Goal: Transaction & Acquisition: Subscribe to service/newsletter

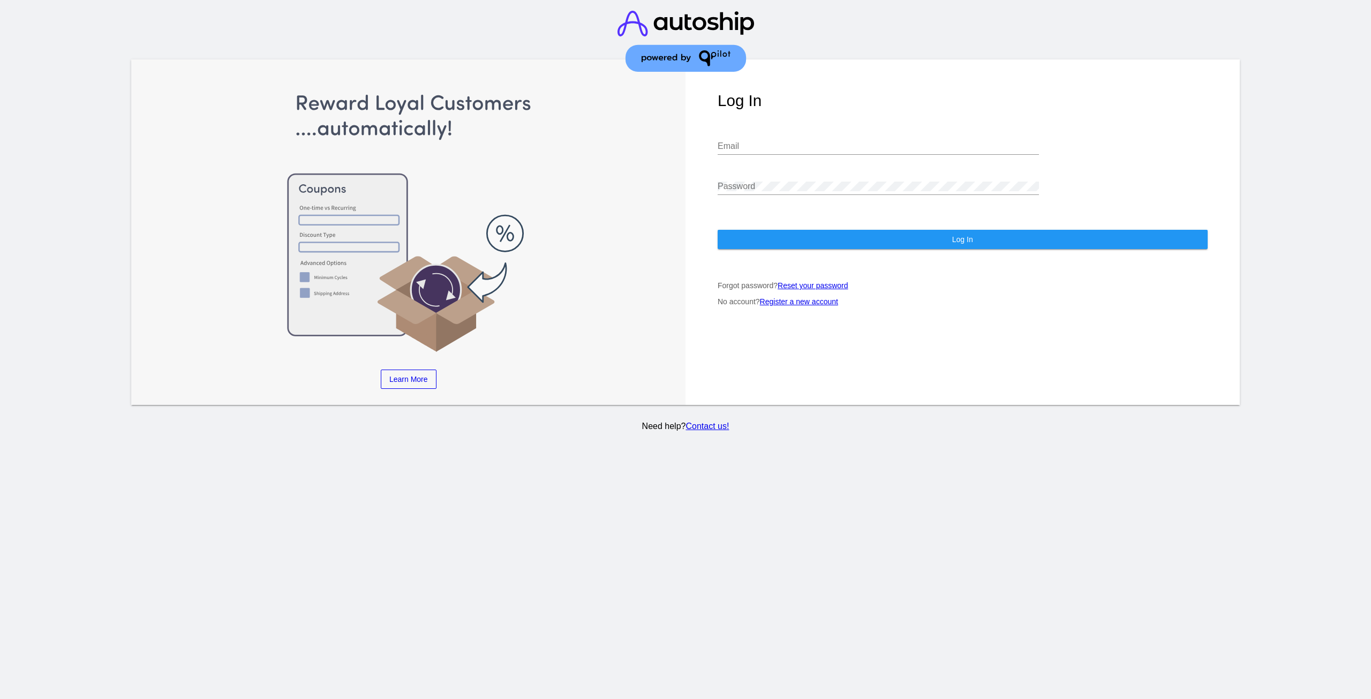
click at [748, 146] on input "Email" at bounding box center [878, 146] width 321 height 10
click at [798, 304] on link "Register a new account" at bounding box center [799, 301] width 78 height 9
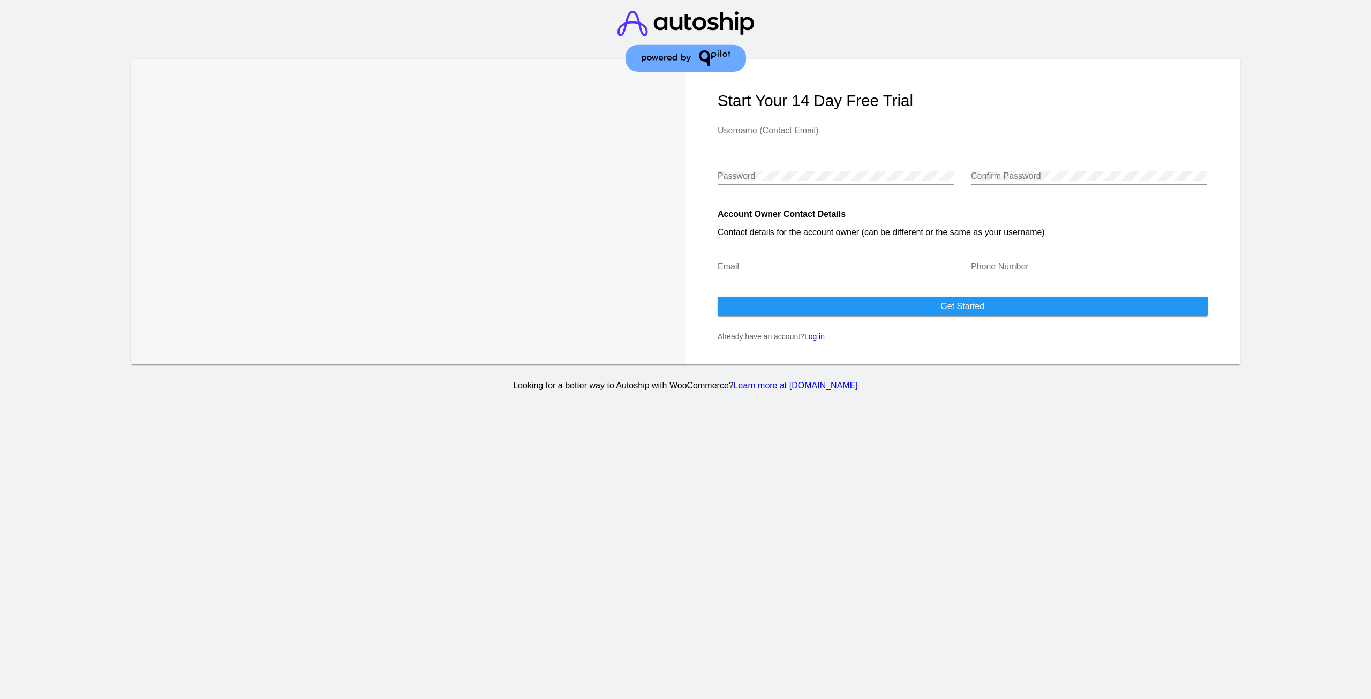
click at [765, 131] on input "Username (Contact Email)" at bounding box center [932, 131] width 428 height 10
type input "[PERSON_NAME][EMAIL_ADDRESS][DOMAIN_NAME]"
click at [767, 269] on input "Email" at bounding box center [836, 267] width 236 height 10
type input "[PERSON_NAME][EMAIL_ADDRESS][DOMAIN_NAME]"
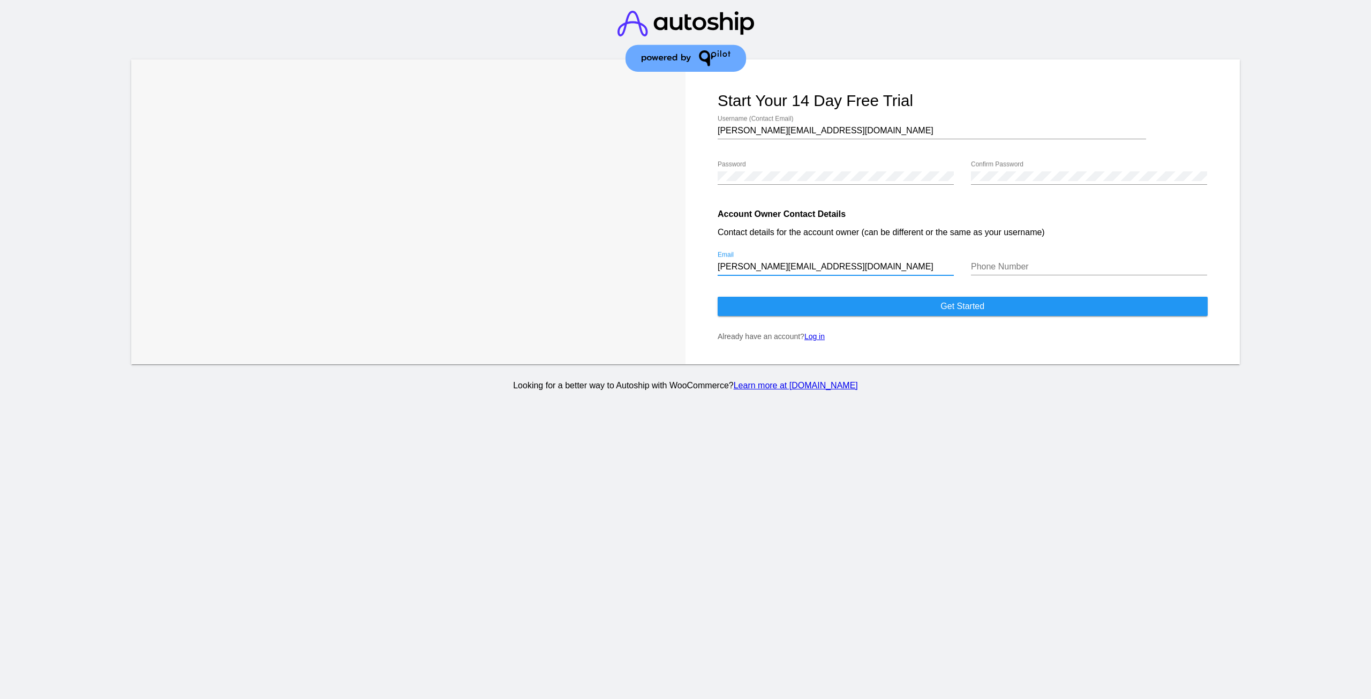
click at [993, 267] on input "Phone Number" at bounding box center [1089, 267] width 236 height 10
type input "2487193842"
click at [981, 305] on span "Get started" at bounding box center [962, 306] width 44 height 9
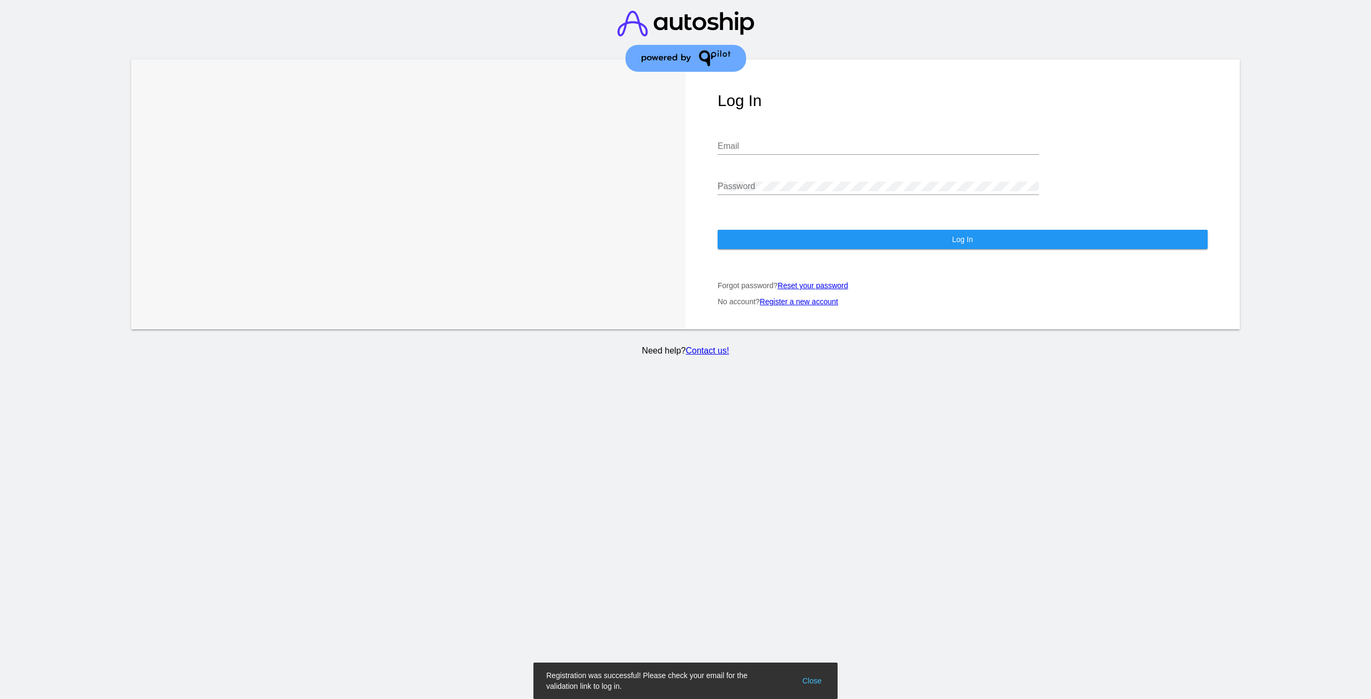
type input "[PERSON_NAME][EMAIL_ADDRESS][DOMAIN_NAME]"
click at [855, 238] on button "Log In" at bounding box center [963, 239] width 490 height 19
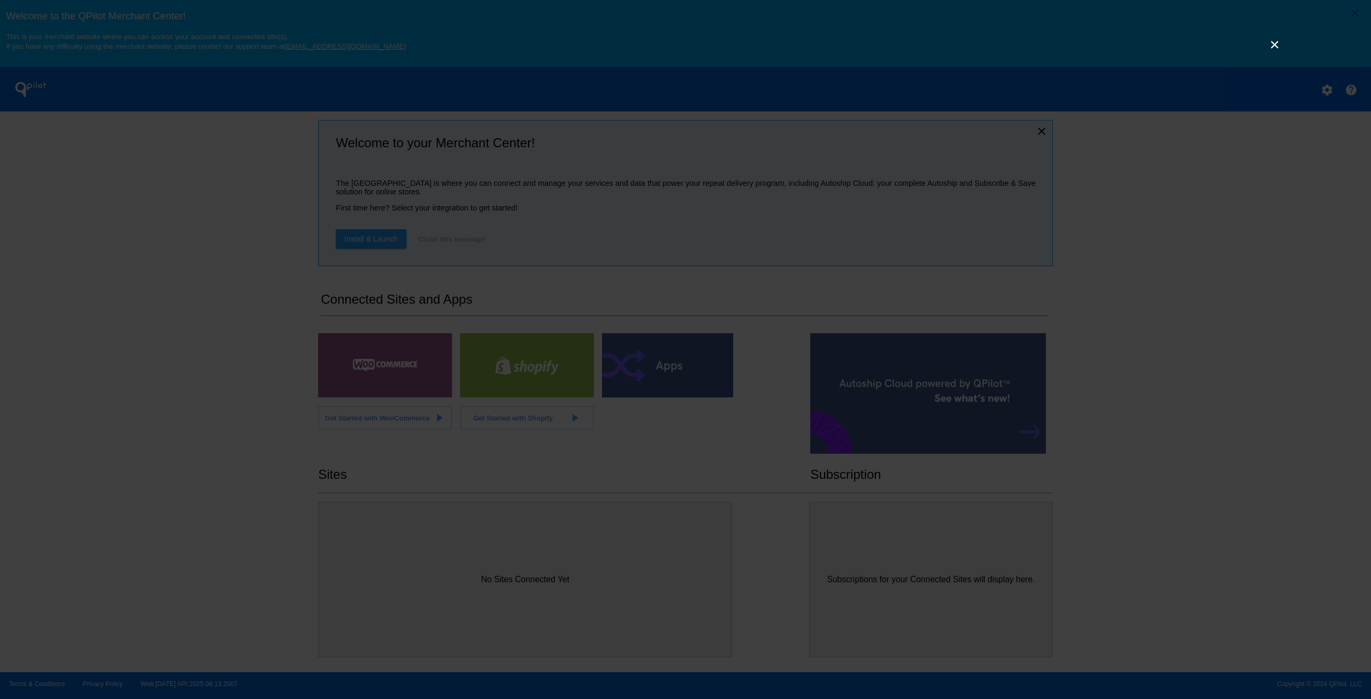
click at [1277, 47] on link "×" at bounding box center [1274, 44] width 13 height 13
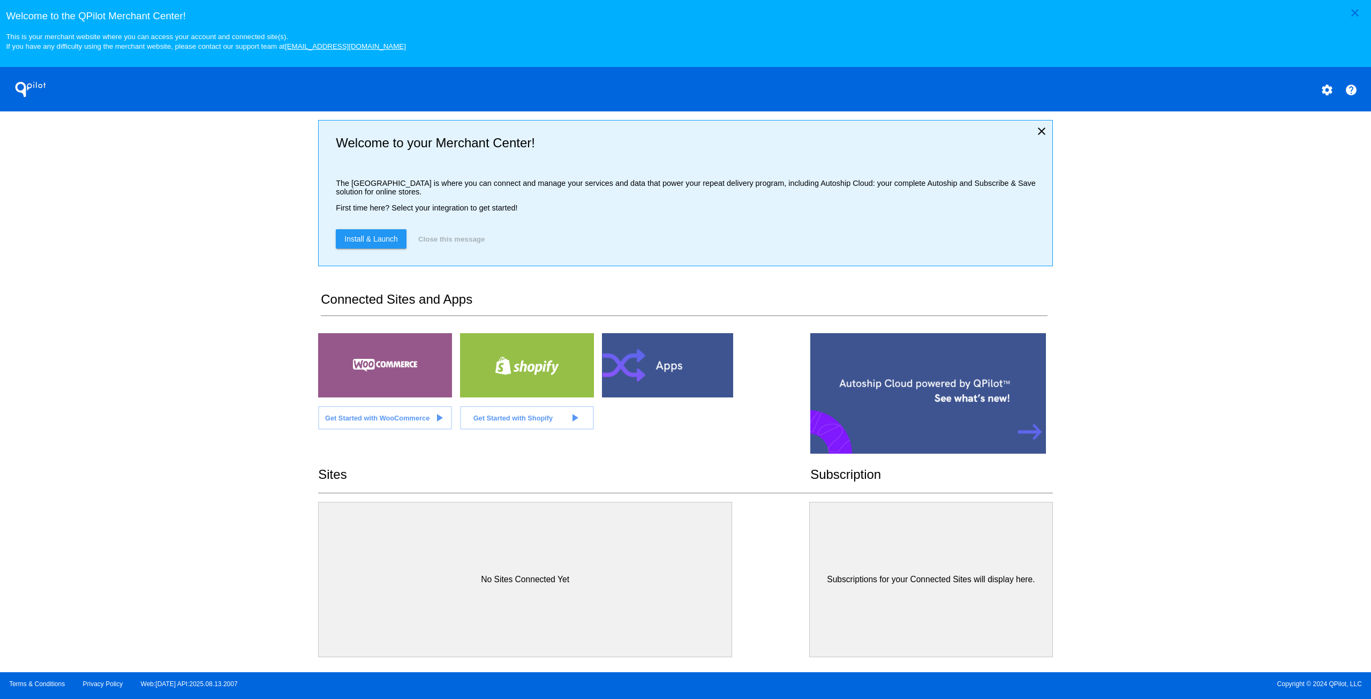
click at [408, 369] on div at bounding box center [385, 365] width 134 height 64
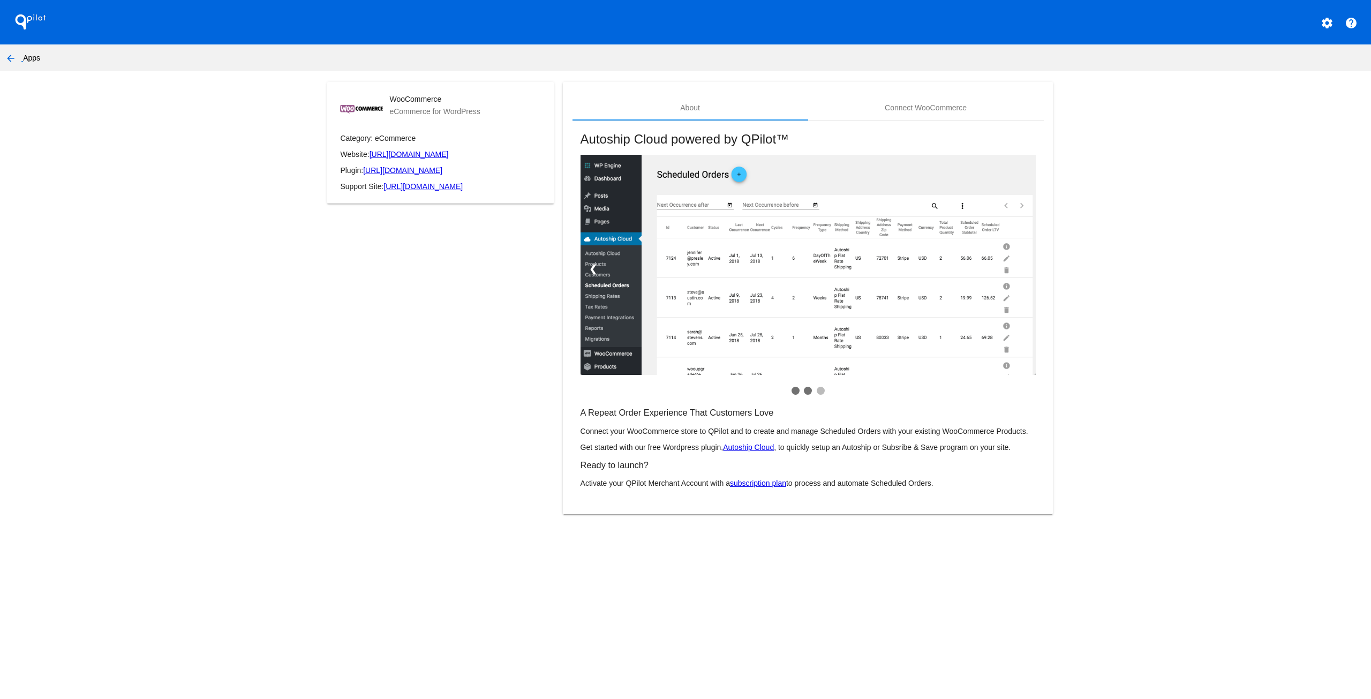
click at [810, 391] on span at bounding box center [808, 391] width 8 height 8
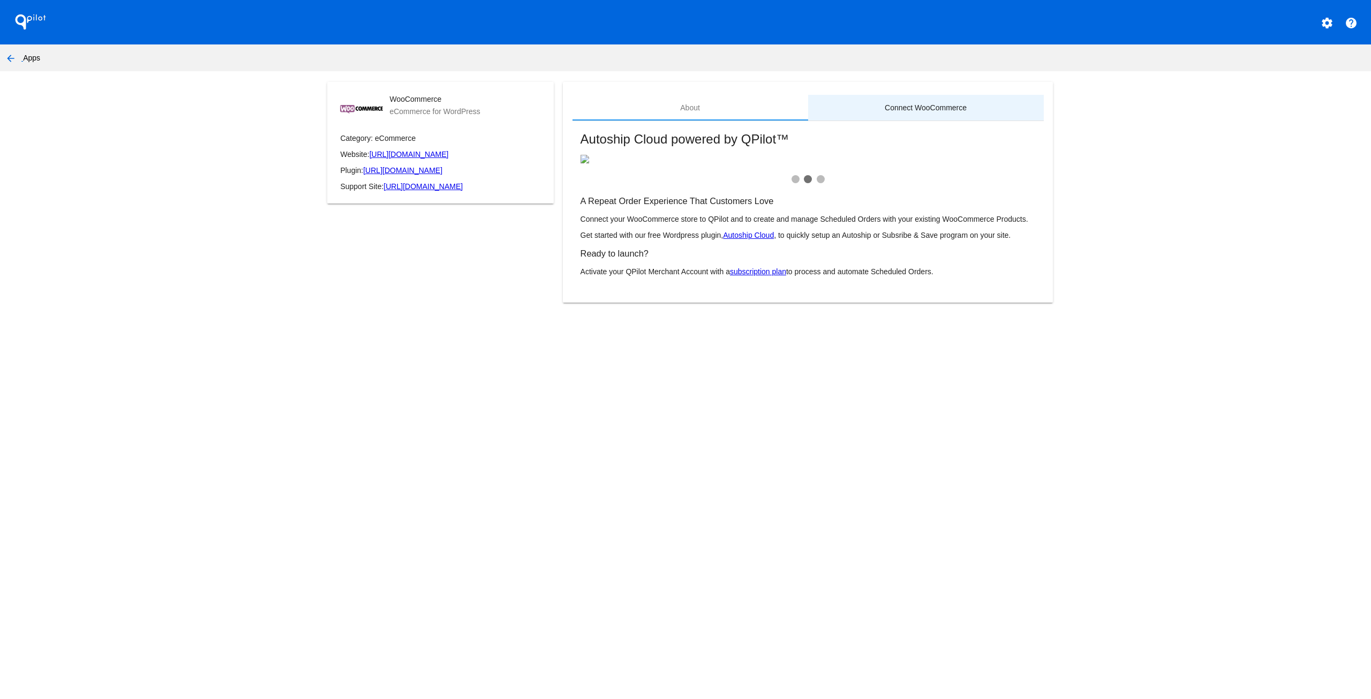
click at [899, 106] on div "Connect WooCommerce" at bounding box center [926, 107] width 82 height 9
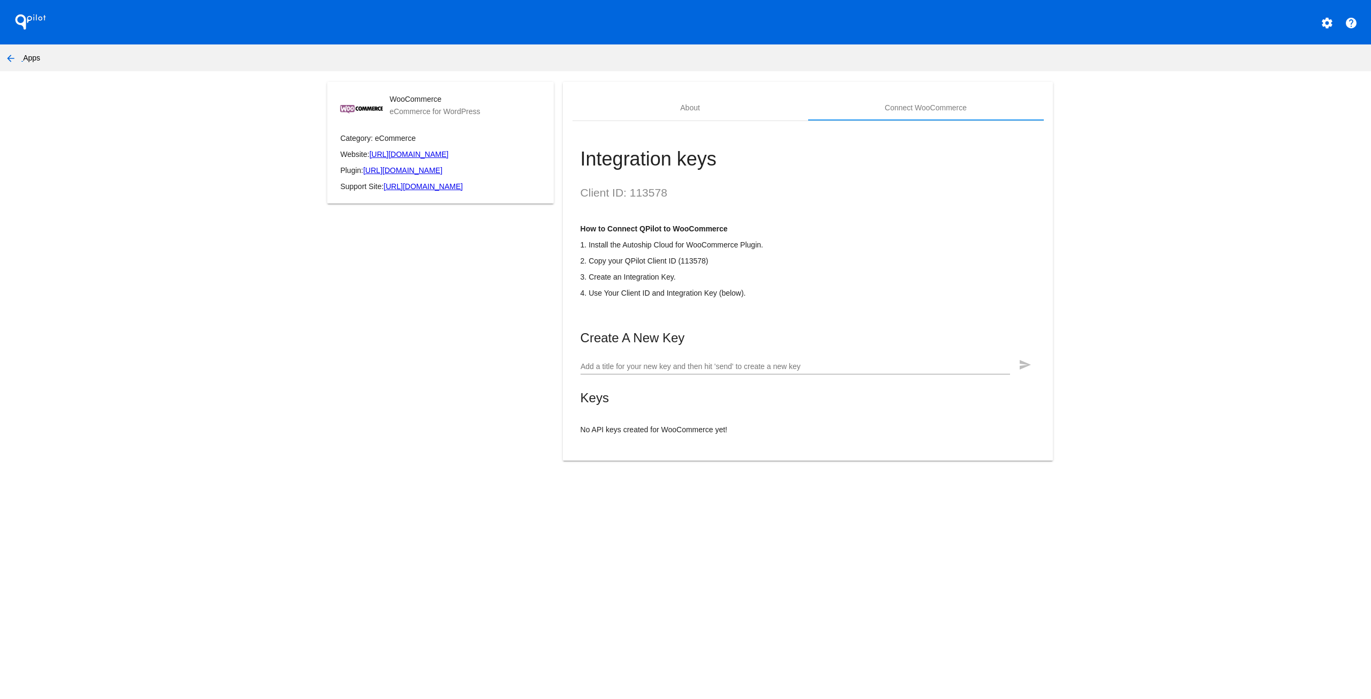
click at [718, 371] on input "Add a title for your new key and then hit 'send' to create a new key" at bounding box center [795, 367] width 429 height 9
type input "Q"
click at [645, 227] on strong "How to Connect QPilot to WooCommerce" at bounding box center [654, 228] width 147 height 9
copy strong "QPilot"
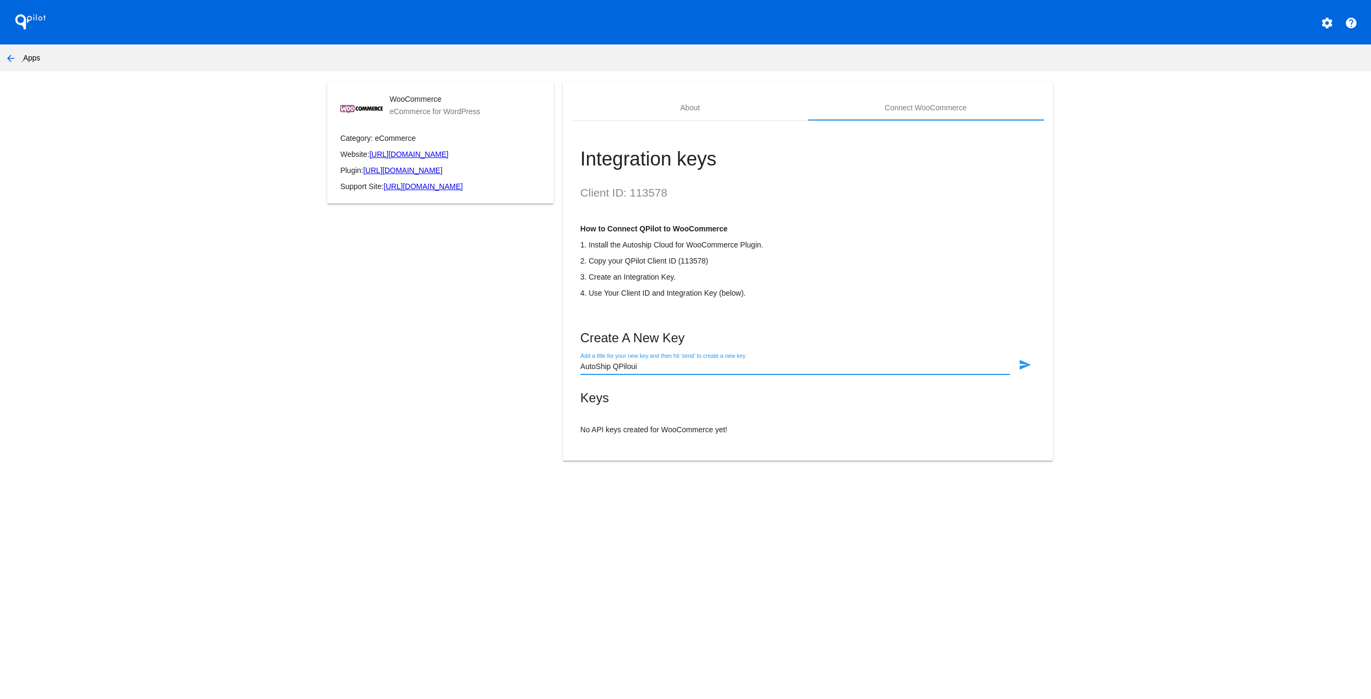
drag, startPoint x: 588, startPoint y: 368, endPoint x: 552, endPoint y: 366, distance: 36.5
click at [552, 366] on div "WooCommerce eCommerce for WordPress Category: eCommerce Website: https://woocom…" at bounding box center [685, 277] width 734 height 391
paste input "QPilot"
type input "QPilot Key"
click at [1020, 368] on mat-icon "send" at bounding box center [1025, 364] width 13 height 13
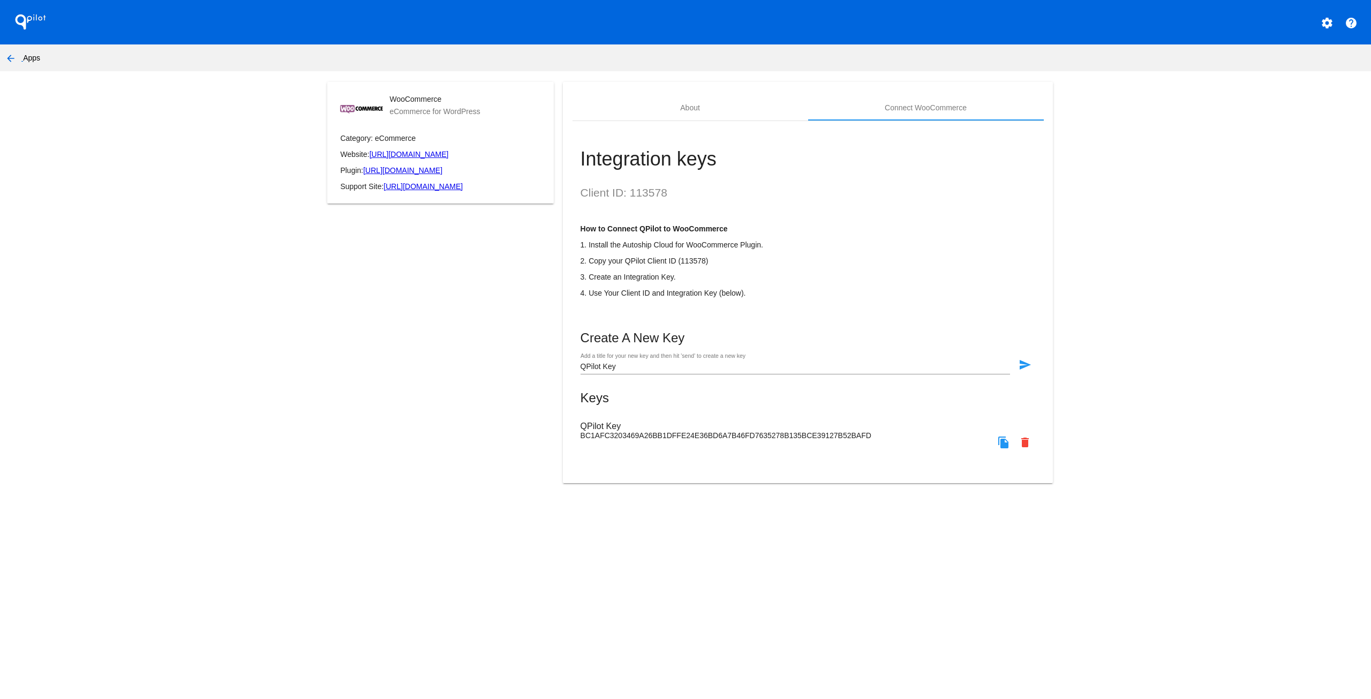
click at [1004, 449] on mat-icon "file_copy" at bounding box center [1003, 442] width 13 height 13
click at [655, 192] on h2 "Client ID: 113578" at bounding box center [808, 192] width 455 height 13
copy h2 "113578"
click at [1001, 449] on mat-icon "file_copy" at bounding box center [1003, 442] width 13 height 13
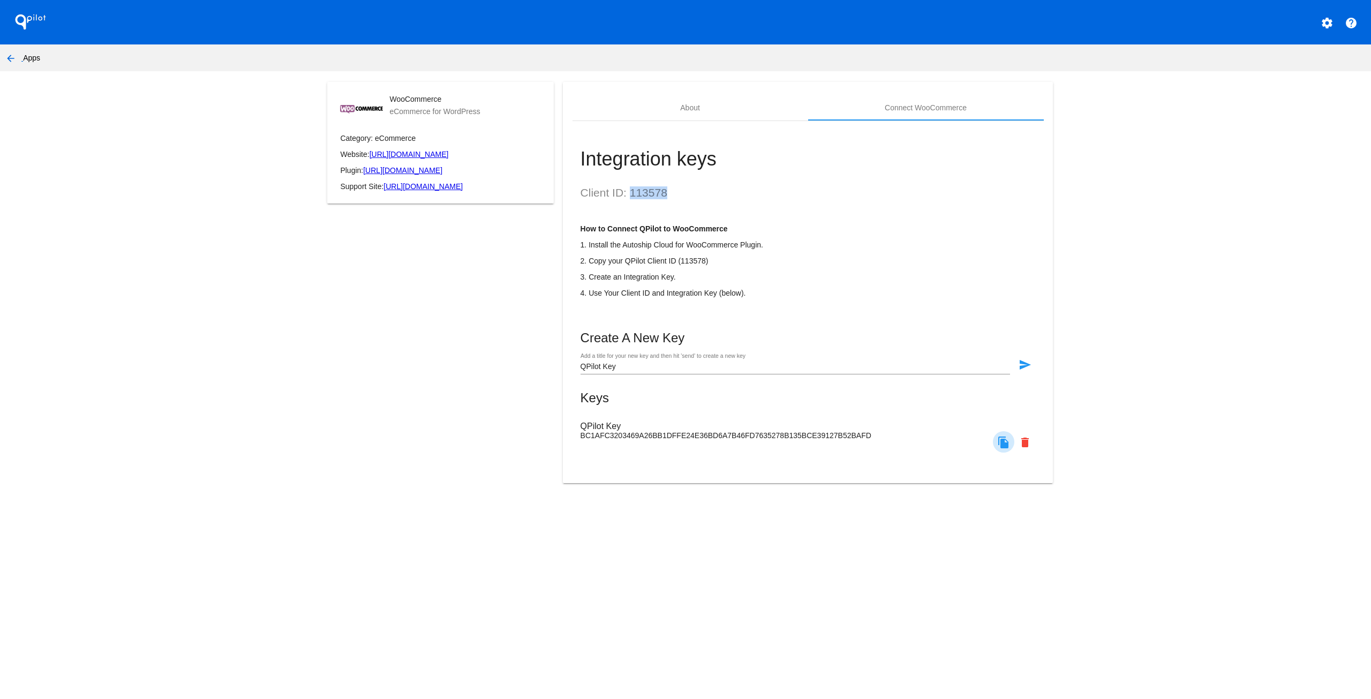
copy h2 "113578"
click at [18, 59] on button "arrow_back" at bounding box center [10, 57] width 21 height 21
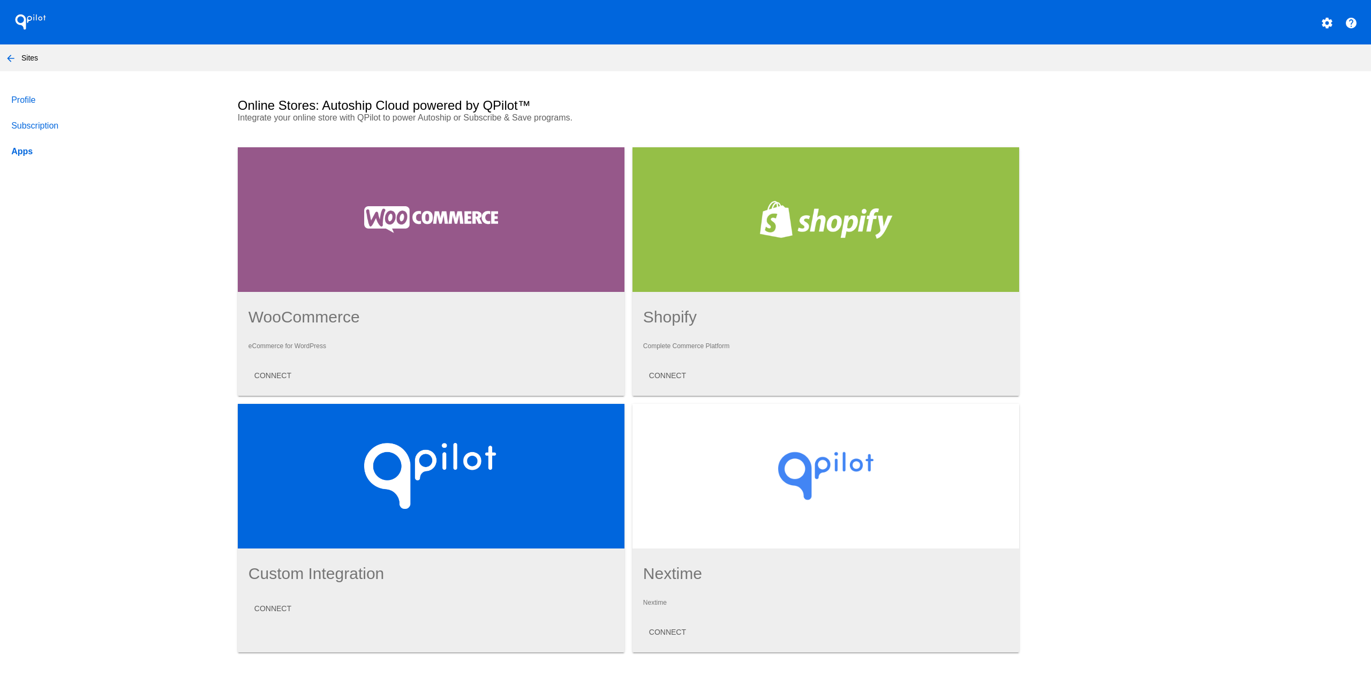
click at [174, 357] on div "Profile Subscription Apps Online Stores: Autoship Cloud powered by QPilot™ Inte…" at bounding box center [685, 575] width 1371 height 976
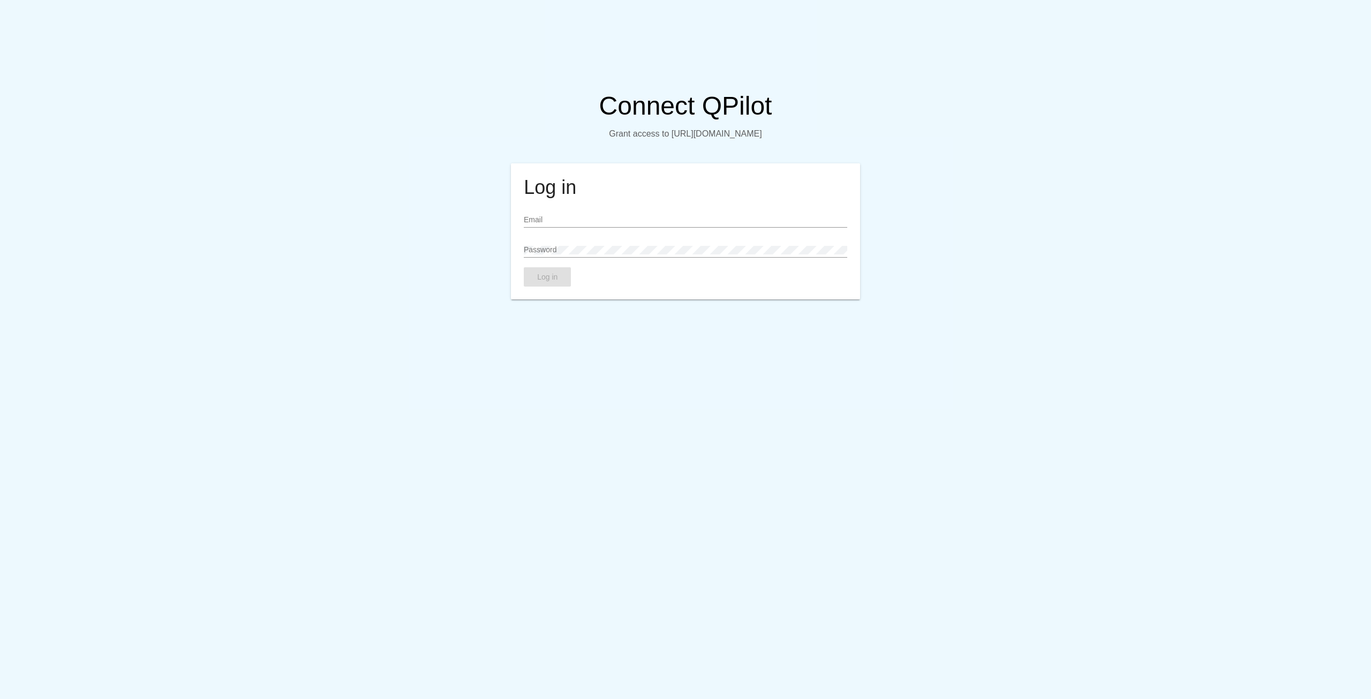
type input "[PERSON_NAME][EMAIL_ADDRESS][DOMAIN_NAME]"
click at [542, 281] on span "Log in" at bounding box center [547, 277] width 20 height 9
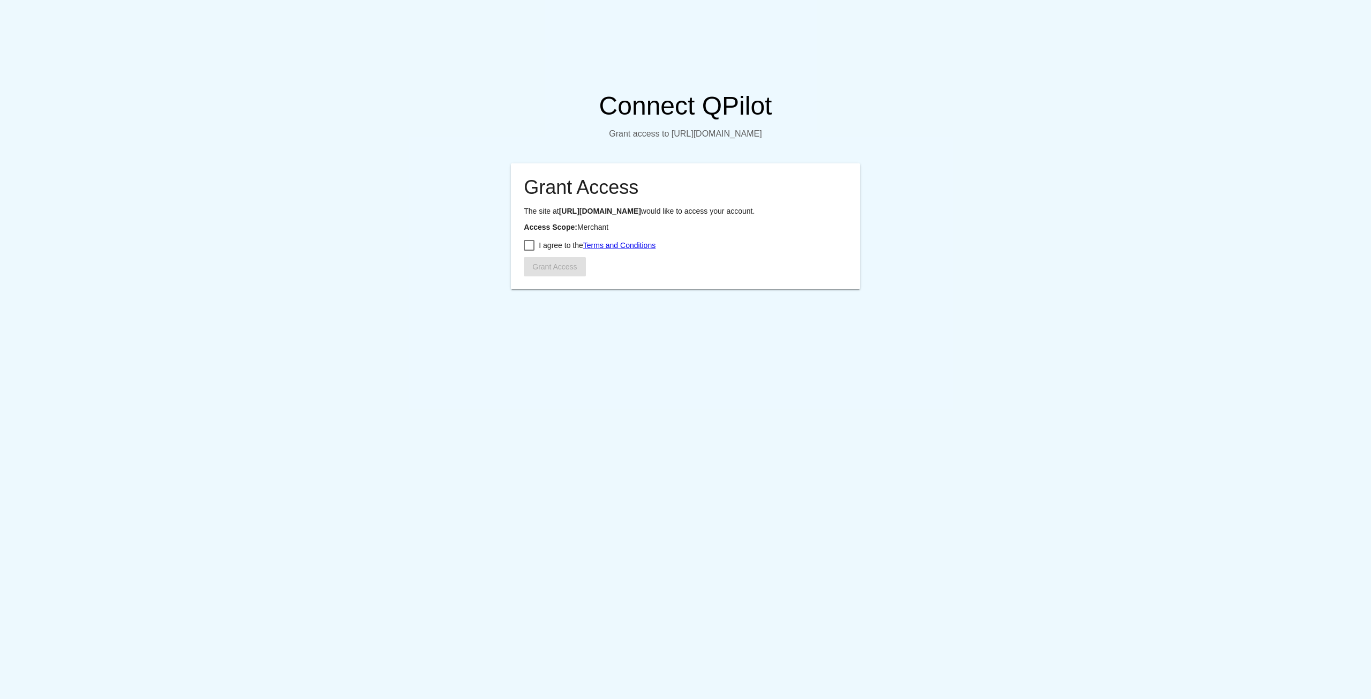
click at [528, 251] on div at bounding box center [529, 245] width 11 height 11
click at [529, 251] on input "I agree to the Terms and Conditions" at bounding box center [529, 251] width 1 height 1
checkbox input "true"
click at [552, 276] on button "Grant Access" at bounding box center [555, 266] width 62 height 19
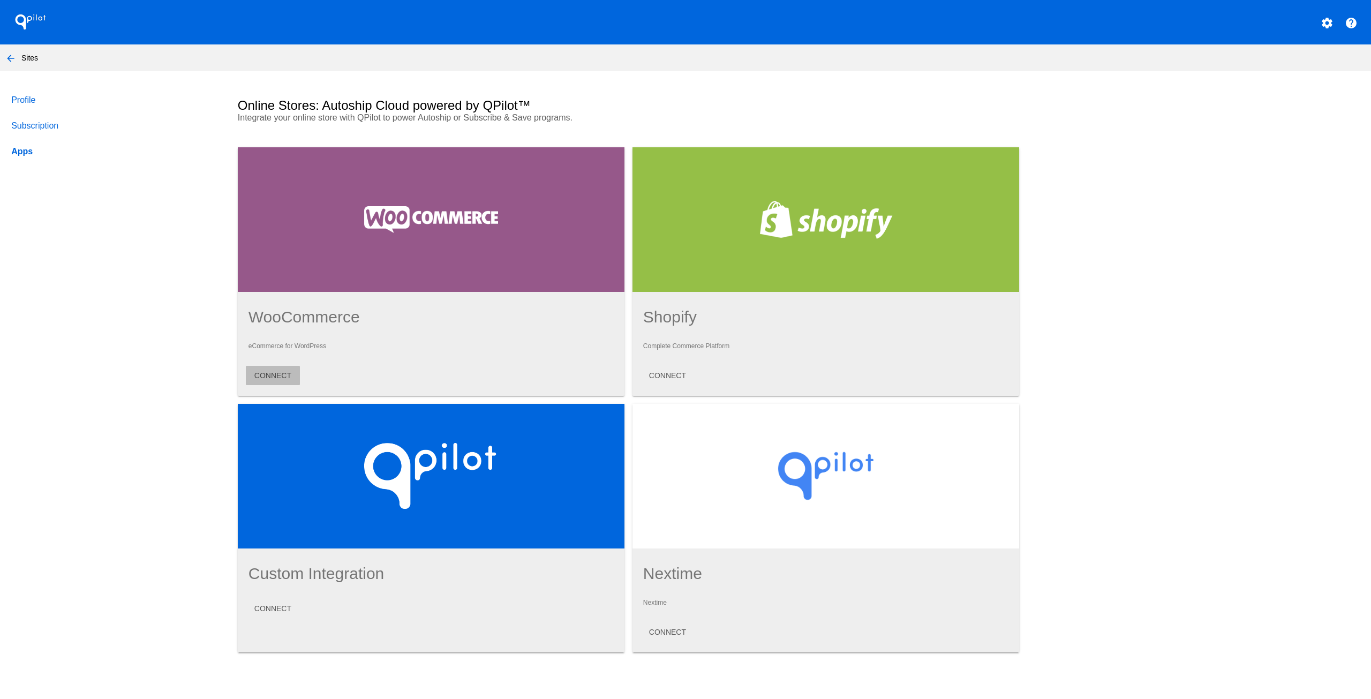
click at [274, 373] on span "CONNECT" at bounding box center [272, 375] width 37 height 9
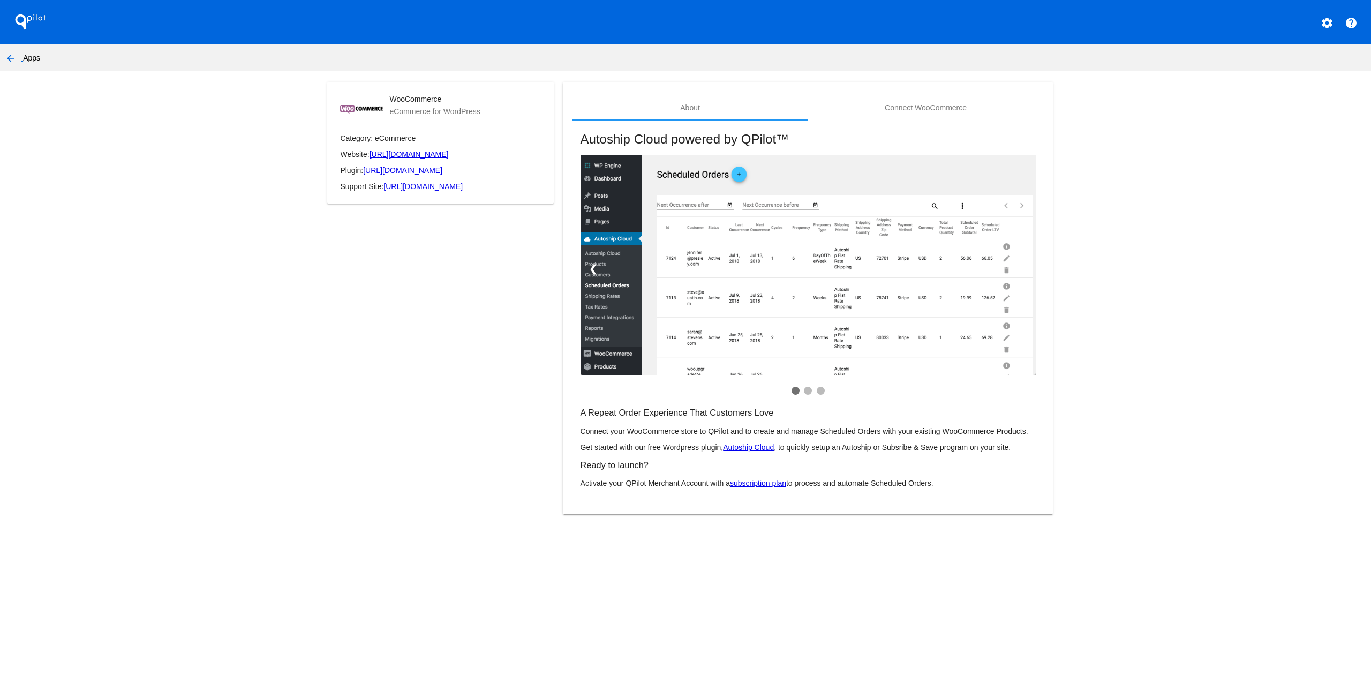
click at [9, 54] on mat-icon "arrow_back" at bounding box center [10, 58] width 13 height 13
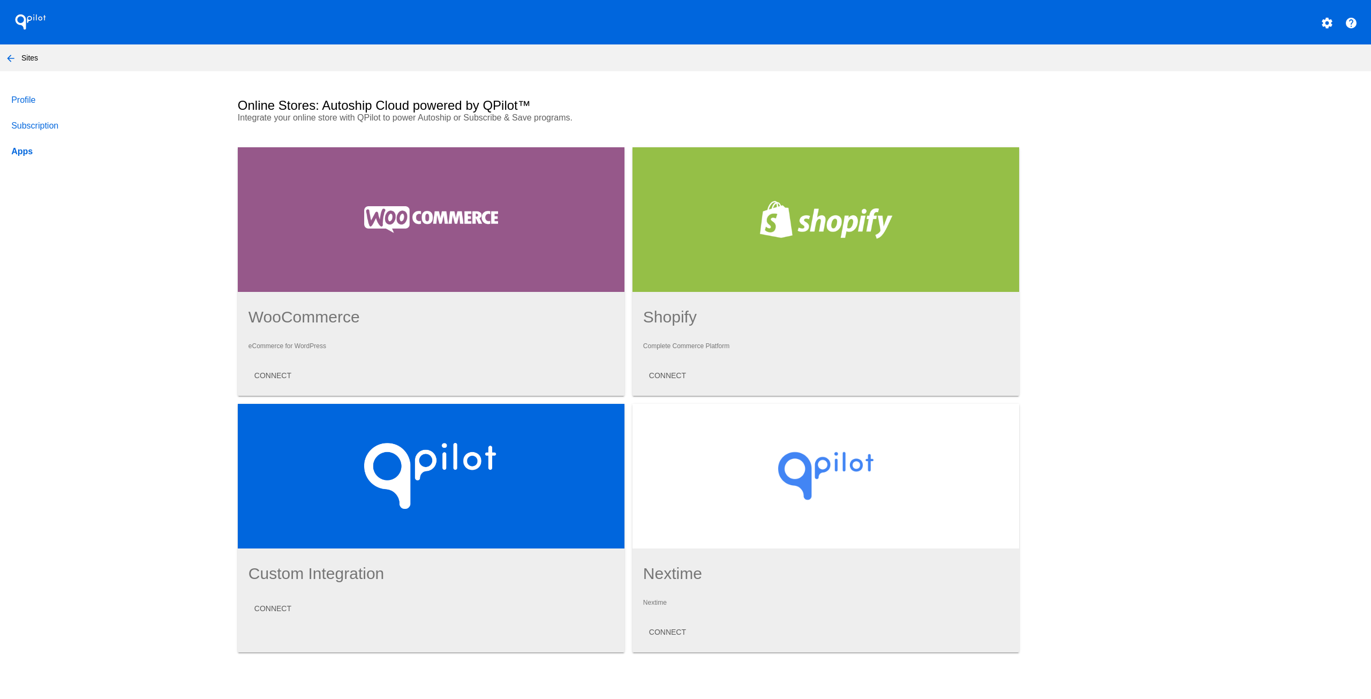
click at [44, 124] on link "Subscription" at bounding box center [114, 126] width 210 height 26
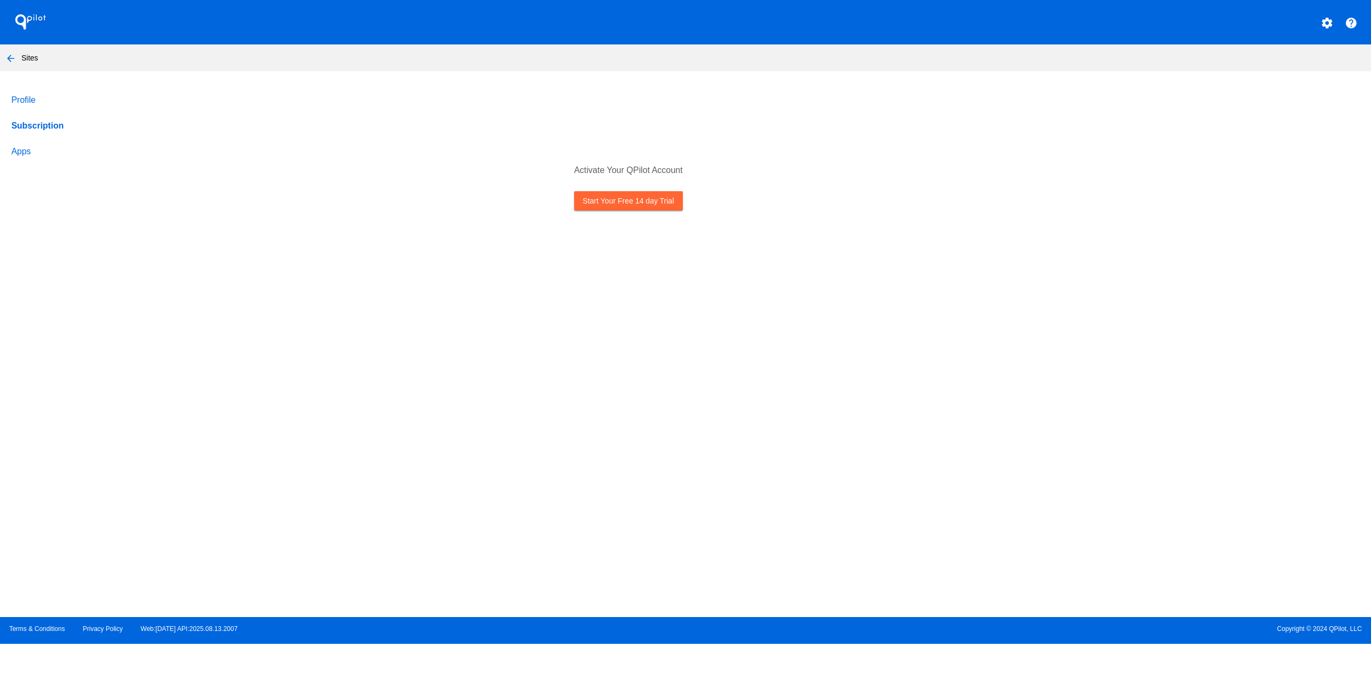
click at [602, 204] on link "Start Your Free 14 day Trial" at bounding box center [628, 200] width 108 height 19
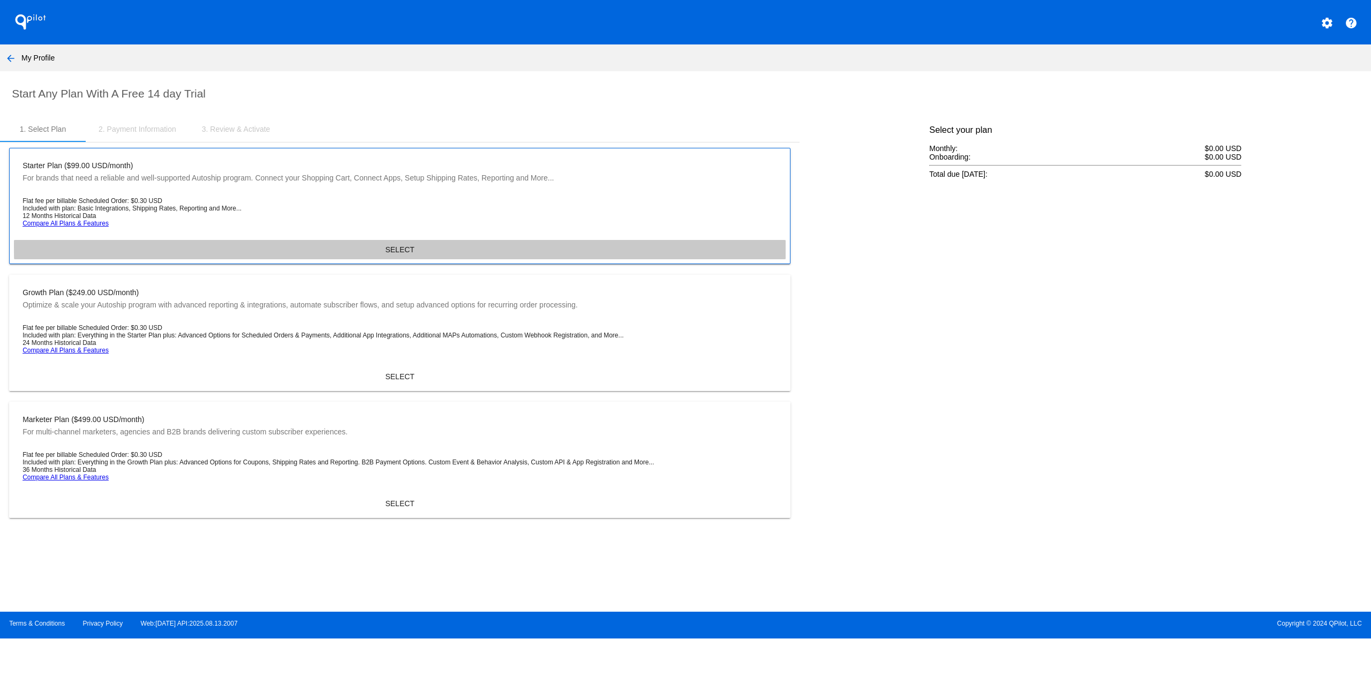
click at [410, 247] on span "SELECT" at bounding box center [399, 249] width 29 height 9
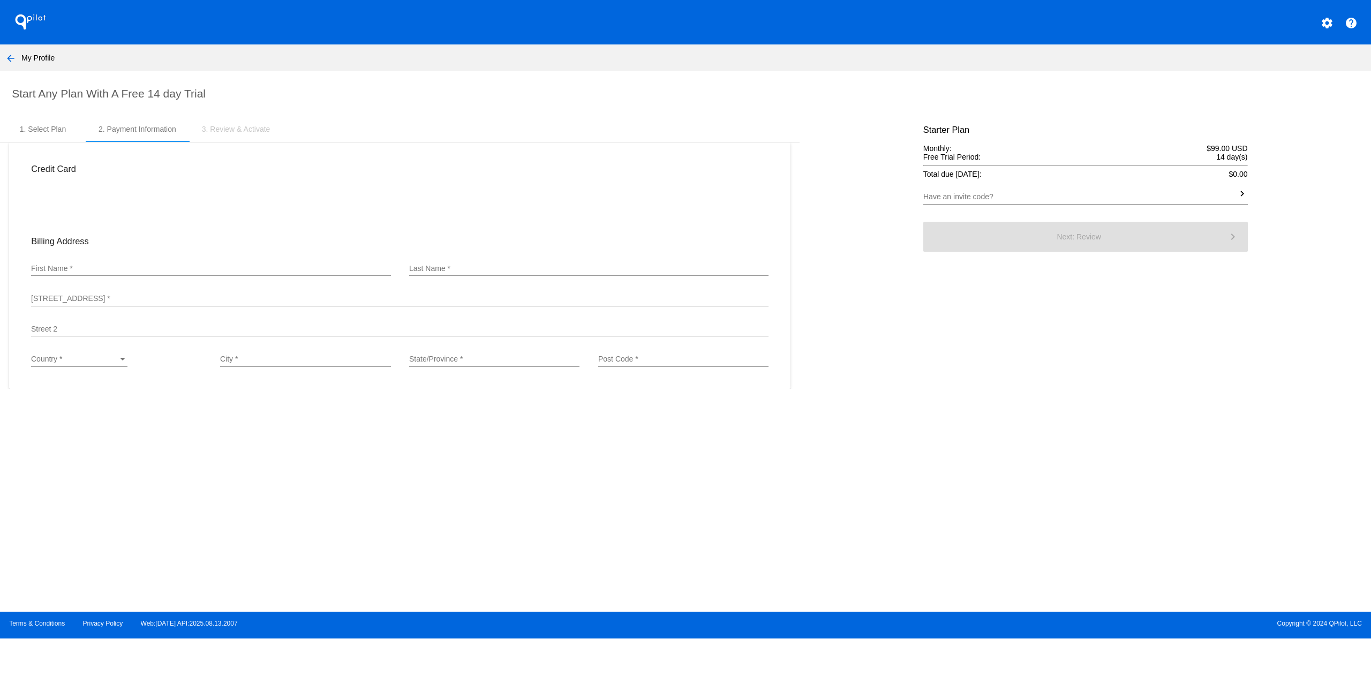
click at [155, 265] on div "First Name *" at bounding box center [210, 265] width 359 height 21
click at [145, 270] on input "First Name *" at bounding box center [210, 269] width 359 height 9
type input "Jason"
type input "Ballantyne"
type input "6385 Seymour Road"
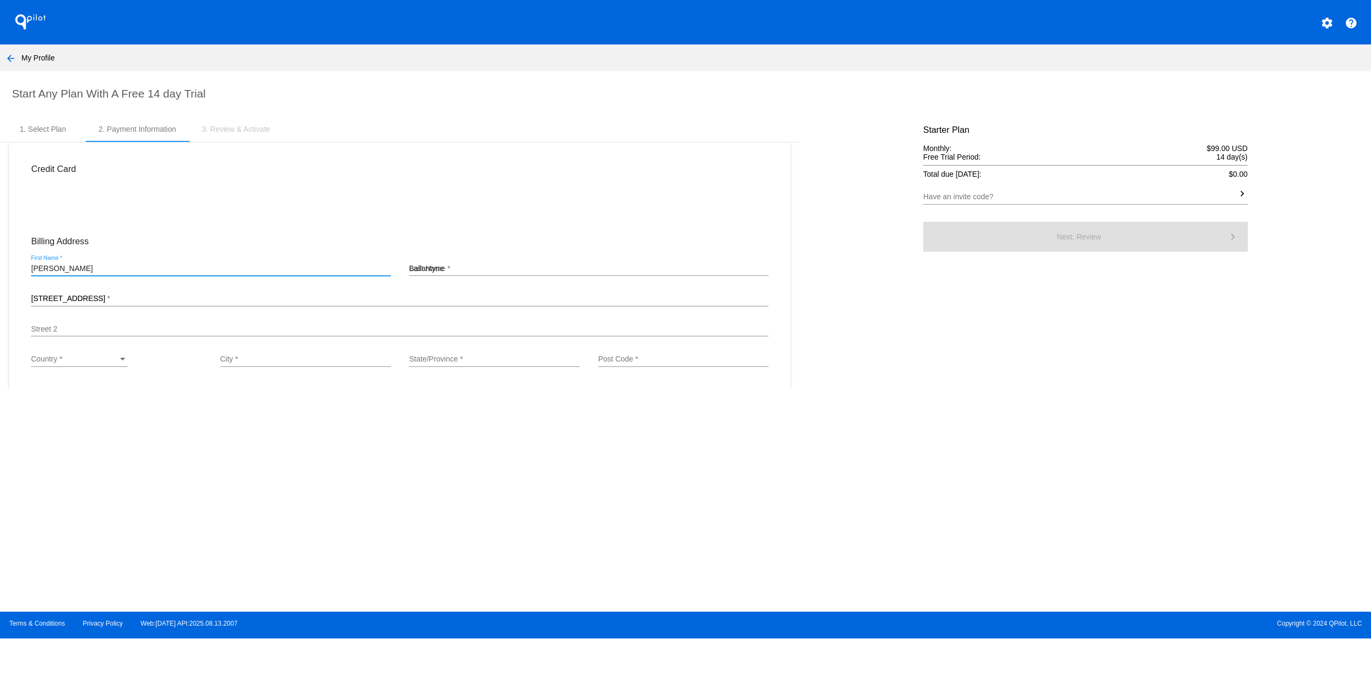
type input "Swartz Creek"
type input "Michigan"
type input "48473"
click at [93, 364] on div "Country *" at bounding box center [74, 359] width 87 height 9
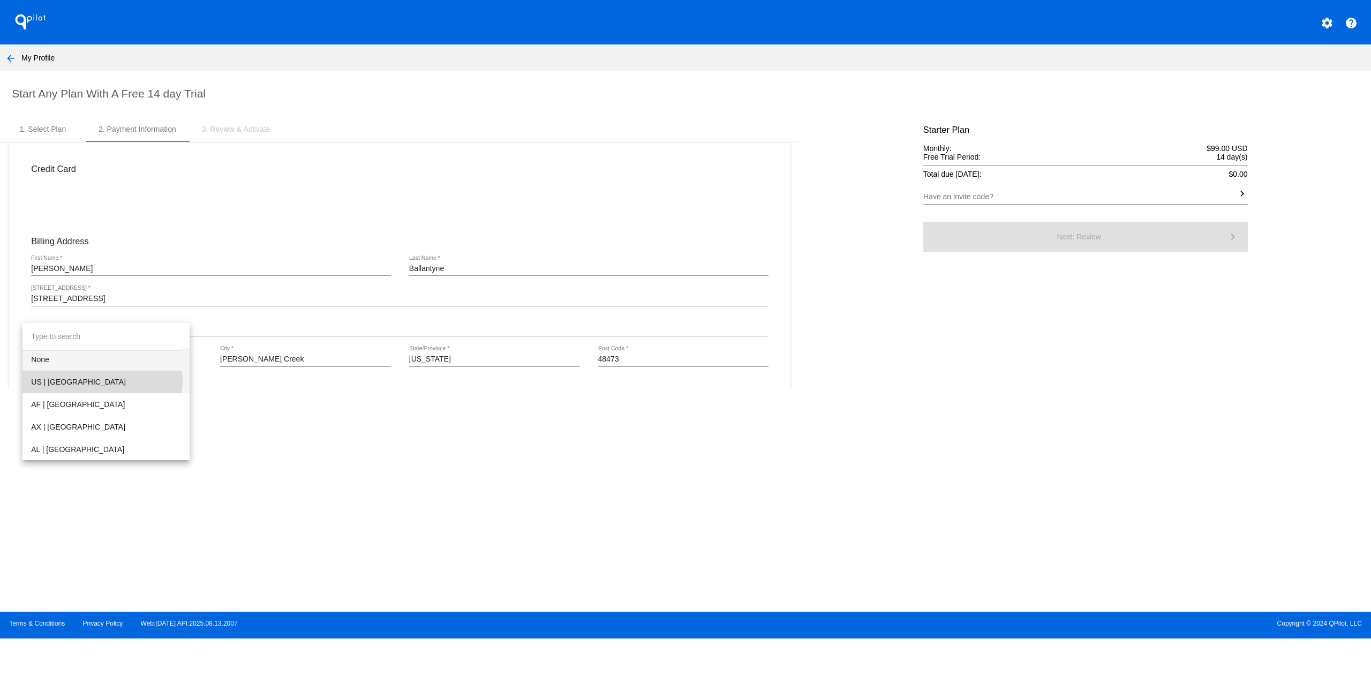
click at [92, 381] on span "US | USA" at bounding box center [106, 382] width 150 height 22
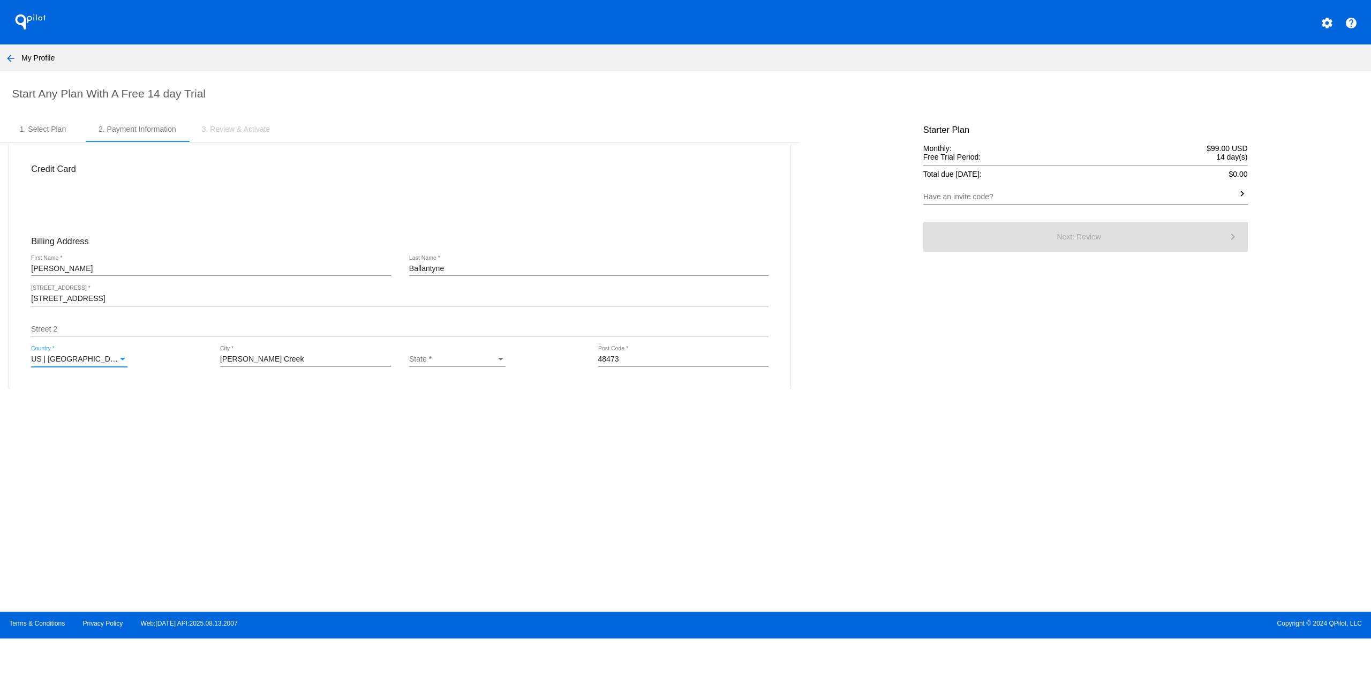
click at [430, 369] on div "State * State *" at bounding box center [457, 361] width 96 height 31
click at [432, 364] on div "State *" at bounding box center [452, 359] width 87 height 9
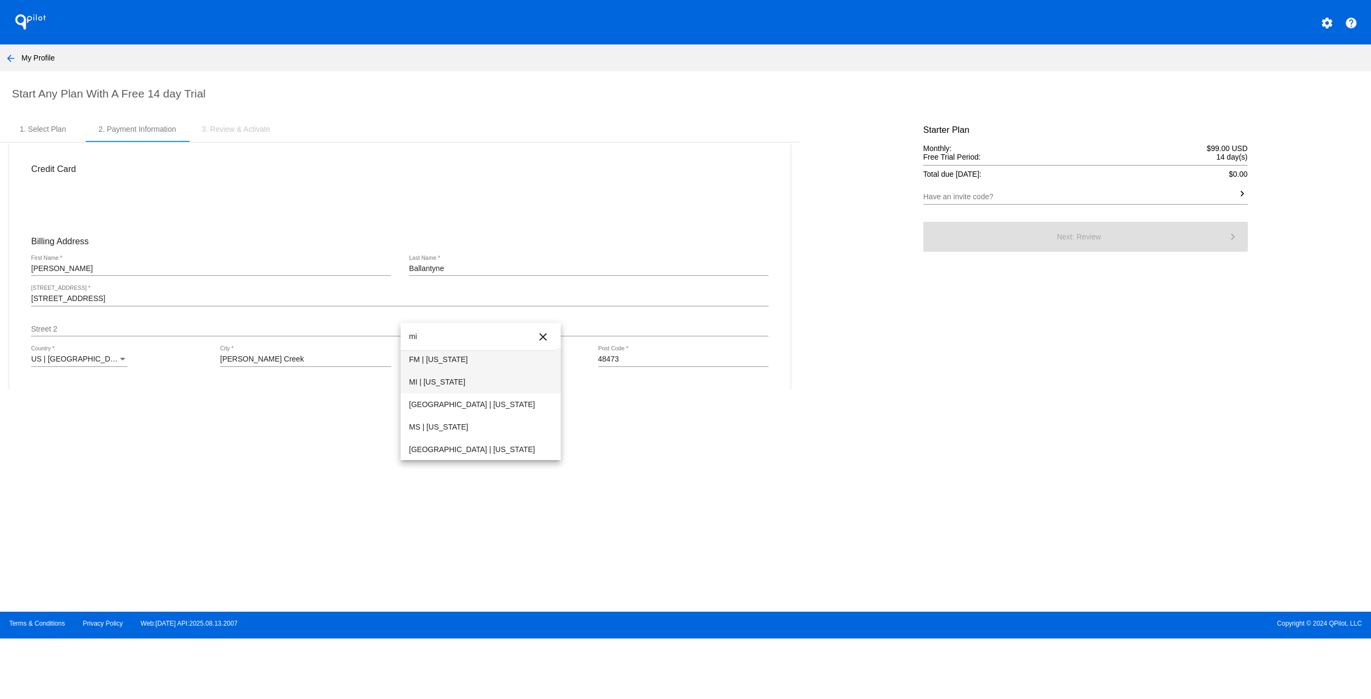
type input "mi"
click at [440, 385] on span "MI | Michigan" at bounding box center [480, 382] width 143 height 22
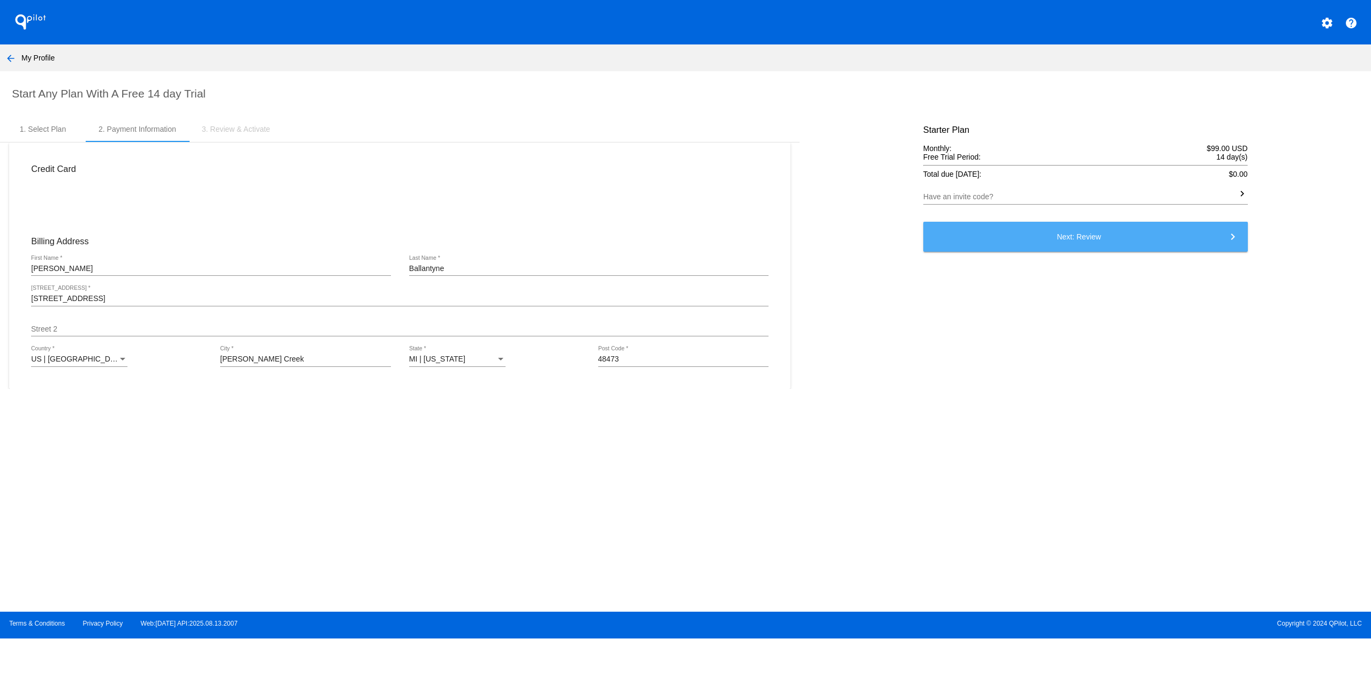
click at [1061, 241] on span "Next: Review keyboard_arrow_right" at bounding box center [1079, 236] width 44 height 9
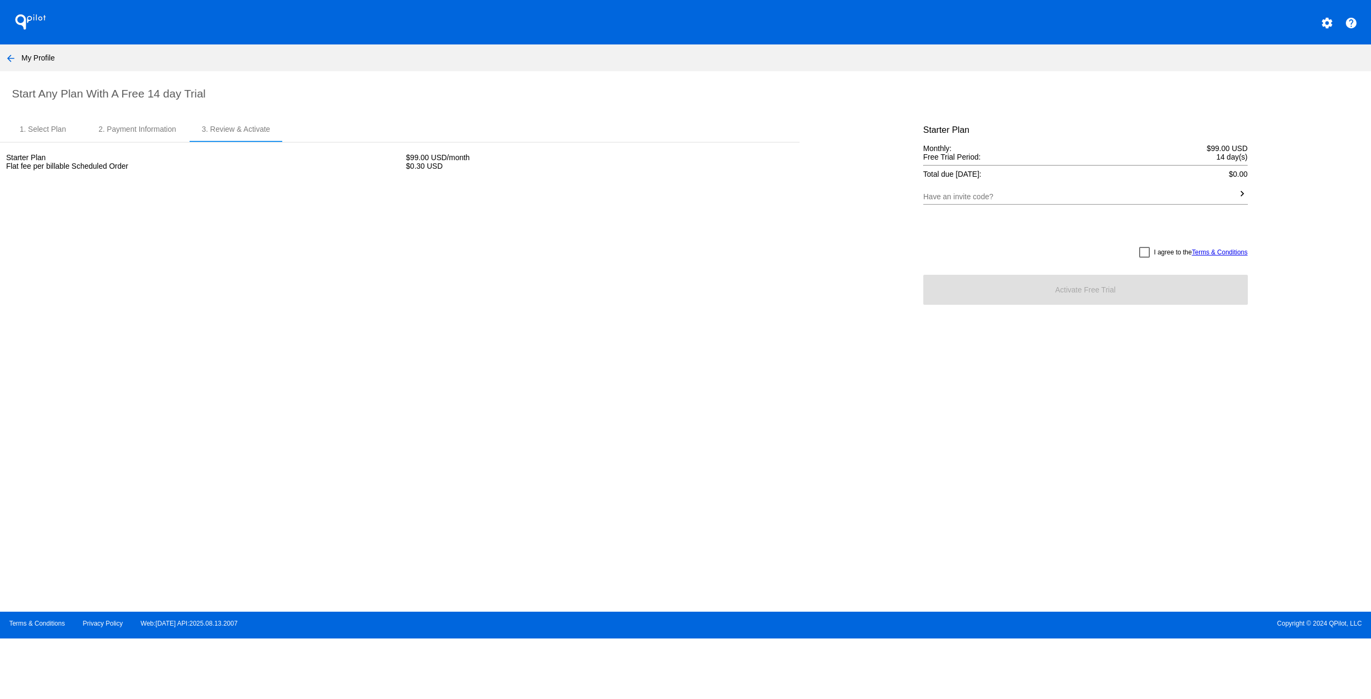
click at [1139, 253] on div at bounding box center [1144, 252] width 11 height 11
click at [1144, 258] on input "I agree to the Terms & Conditions" at bounding box center [1144, 258] width 1 height 1
checkbox input "true"
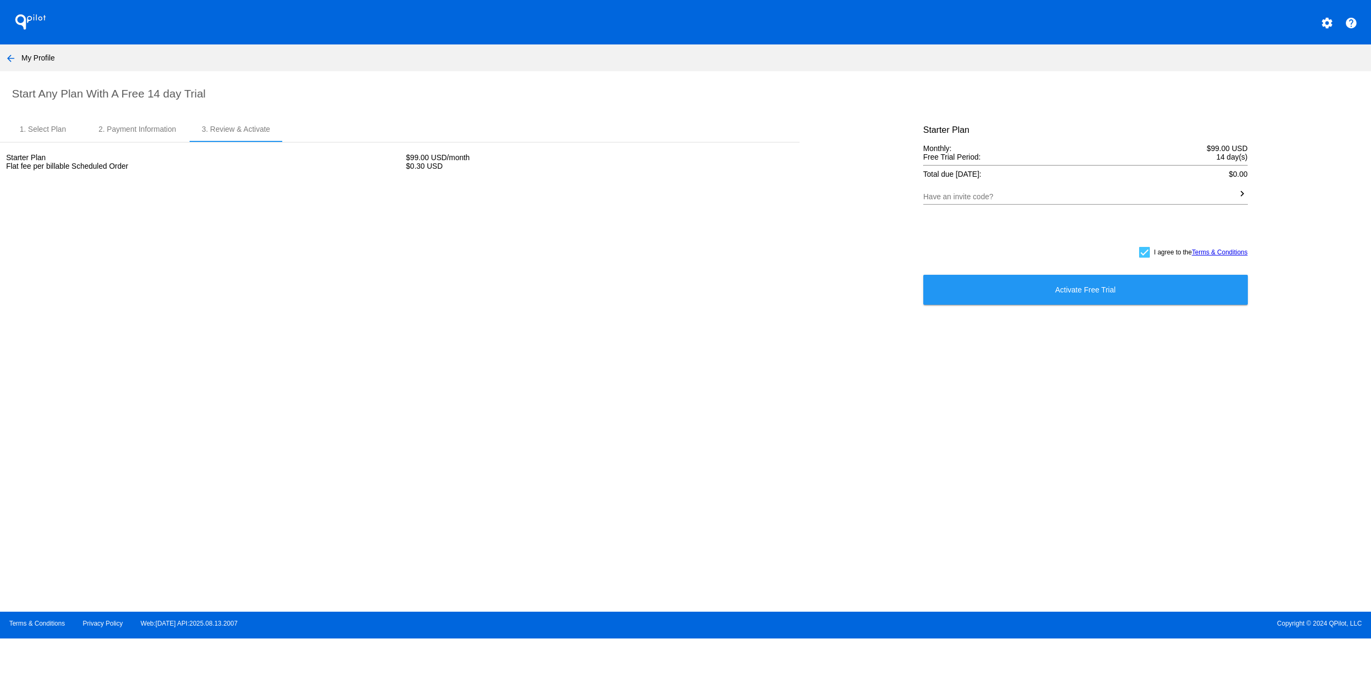
click at [1103, 291] on span "Activate Free Trial" at bounding box center [1085, 289] width 61 height 9
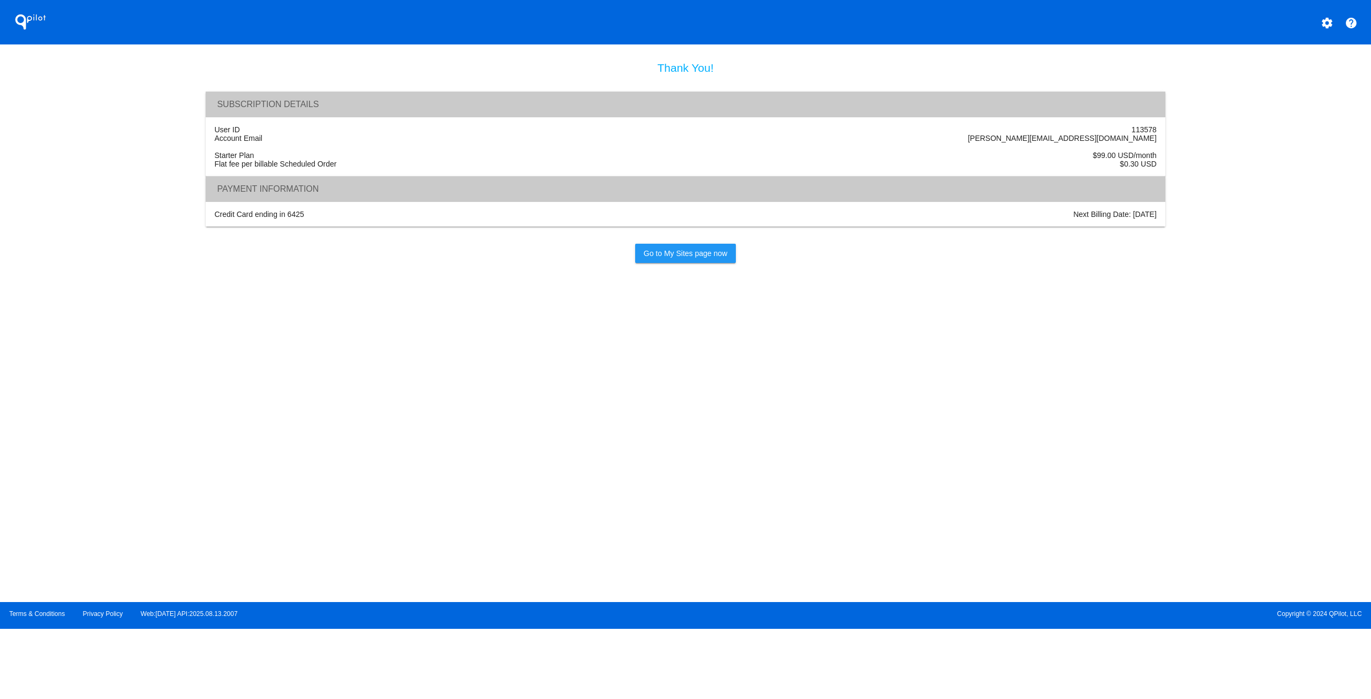
click at [686, 258] on span "Go to My Sites page now" at bounding box center [686, 253] width 84 height 9
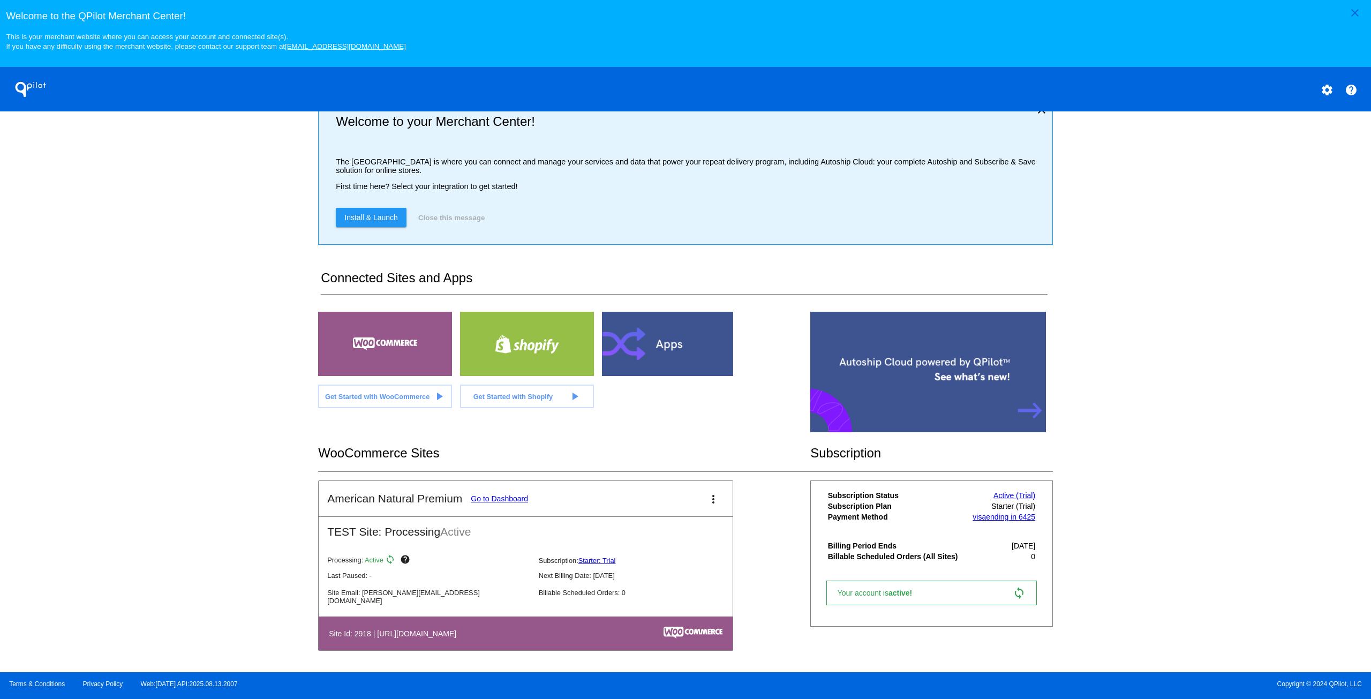
scroll to position [28, 0]
click at [495, 496] on link "Go to Dashboard" at bounding box center [499, 498] width 57 height 9
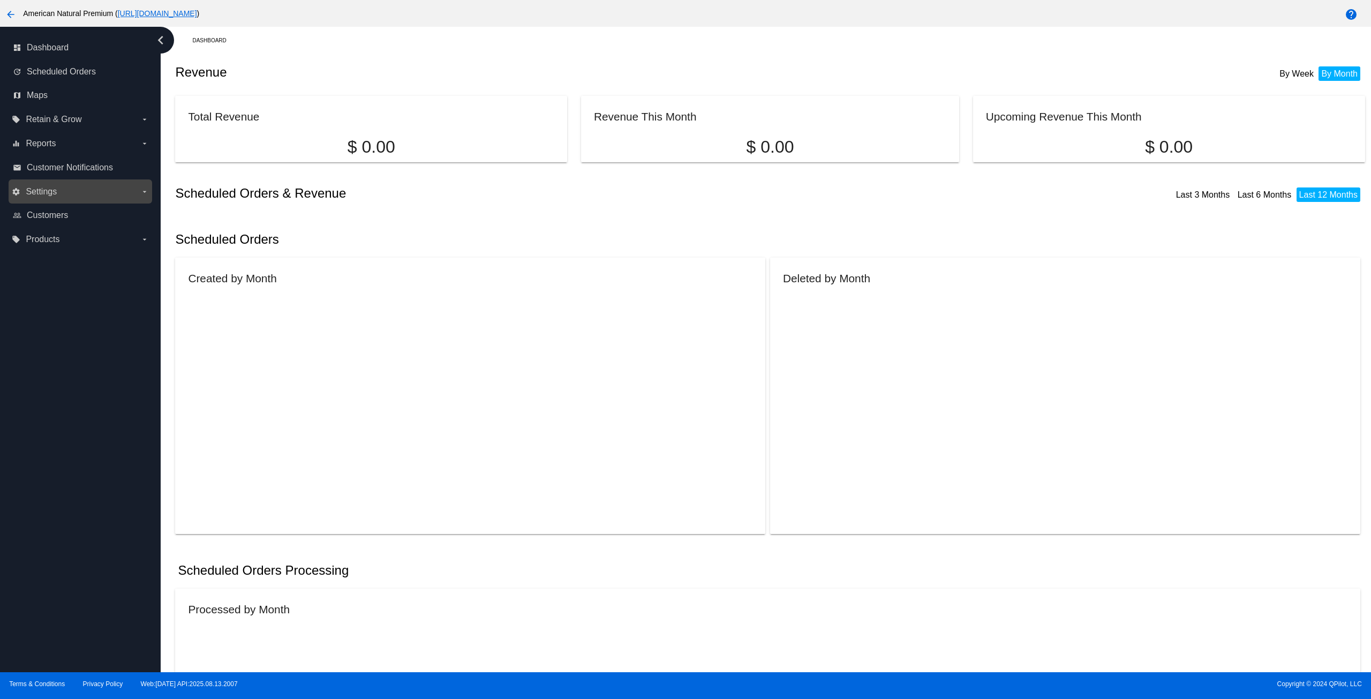
click at [126, 190] on label "settings Settings arrow_drop_down" at bounding box center [80, 191] width 137 height 17
click at [0, 0] on input "settings Settings arrow_drop_down" at bounding box center [0, 0] width 0 height 0
click at [53, 191] on span "Settings" at bounding box center [41, 192] width 31 height 10
click at [0, 0] on input "settings Settings arrow_drop_down" at bounding box center [0, 0] width 0 height 0
click at [72, 240] on label "local_offer Products arrow_drop_down" at bounding box center [80, 239] width 137 height 17
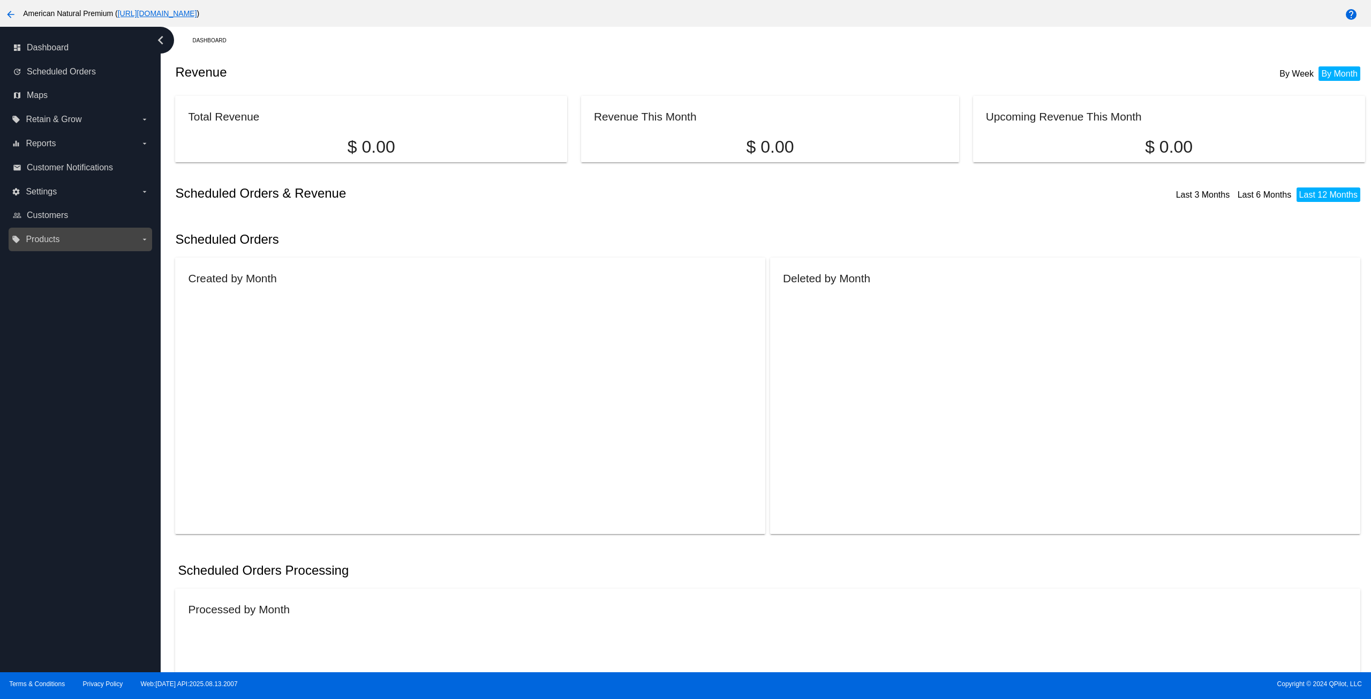
click at [0, 0] on input "local_offer Products arrow_drop_down" at bounding box center [0, 0] width 0 height 0
click at [144, 236] on icon "arrow_drop_down" at bounding box center [144, 239] width 9 height 9
click at [0, 0] on input "local_offer Products arrow_drop_down" at bounding box center [0, 0] width 0 height 0
click at [120, 237] on label "local_offer Products arrow_drop_down" at bounding box center [80, 239] width 137 height 17
click at [0, 0] on input "local_offer Products arrow_drop_down" at bounding box center [0, 0] width 0 height 0
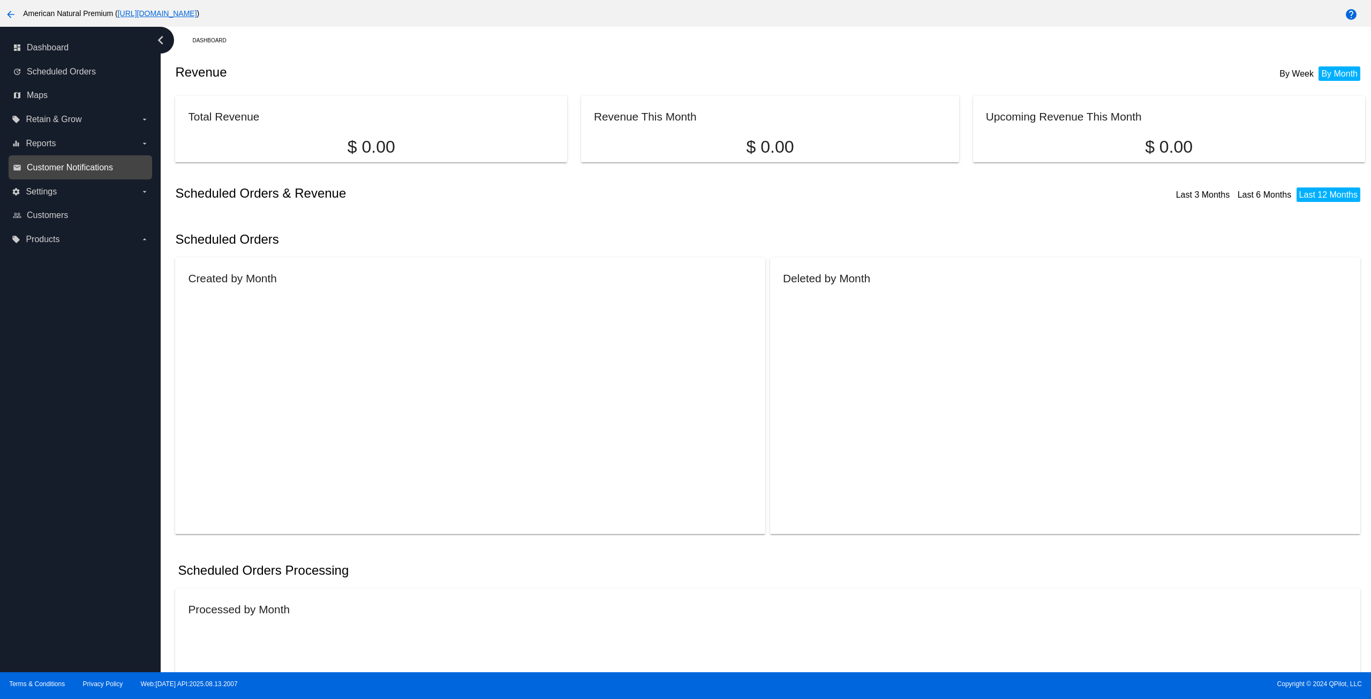
click at [94, 165] on span "Customer Notifications" at bounding box center [70, 168] width 86 height 10
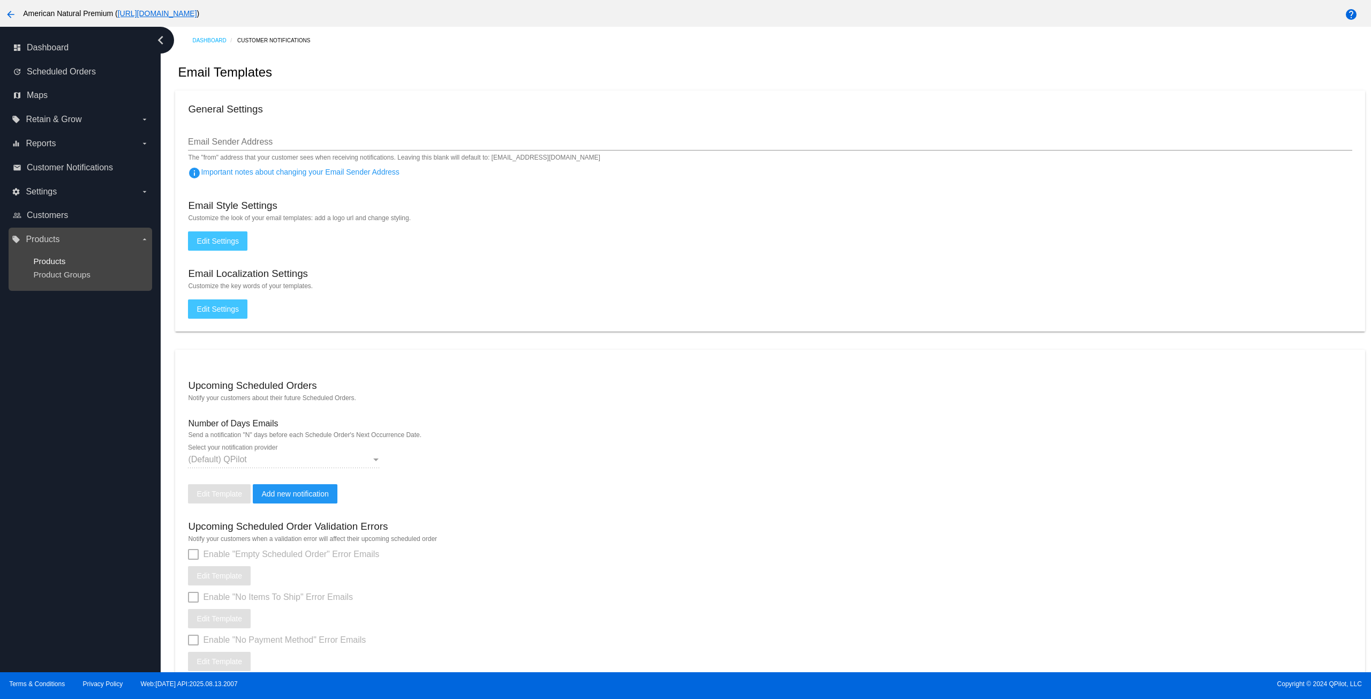
click at [58, 259] on span "Products" at bounding box center [49, 261] width 32 height 9
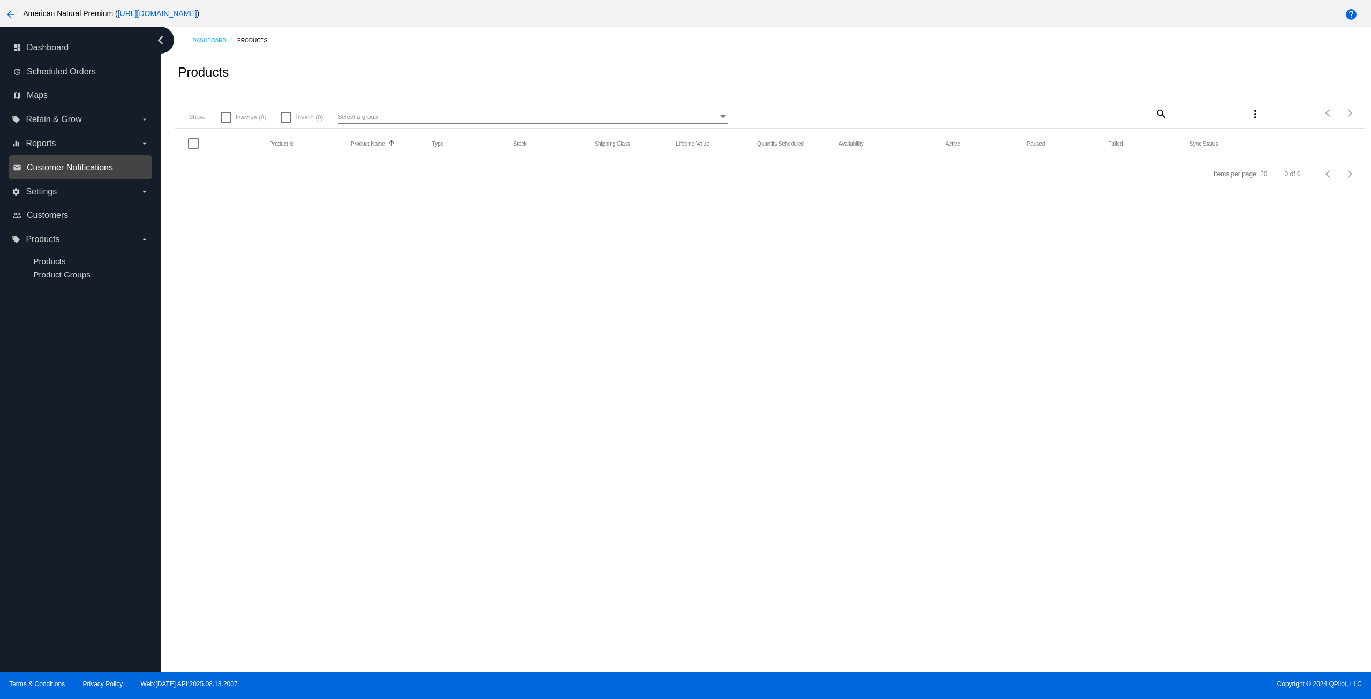
click at [77, 168] on span "Customer Notifications" at bounding box center [70, 168] width 86 height 10
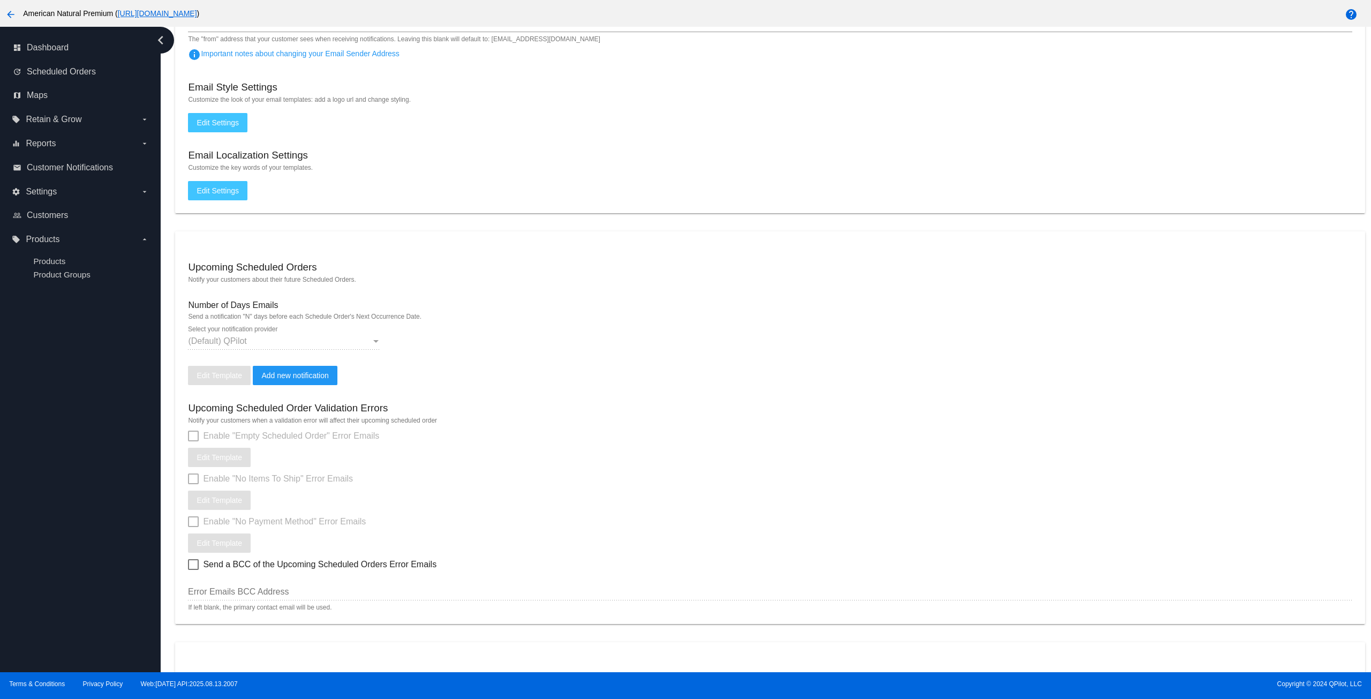
scroll to position [161, 0]
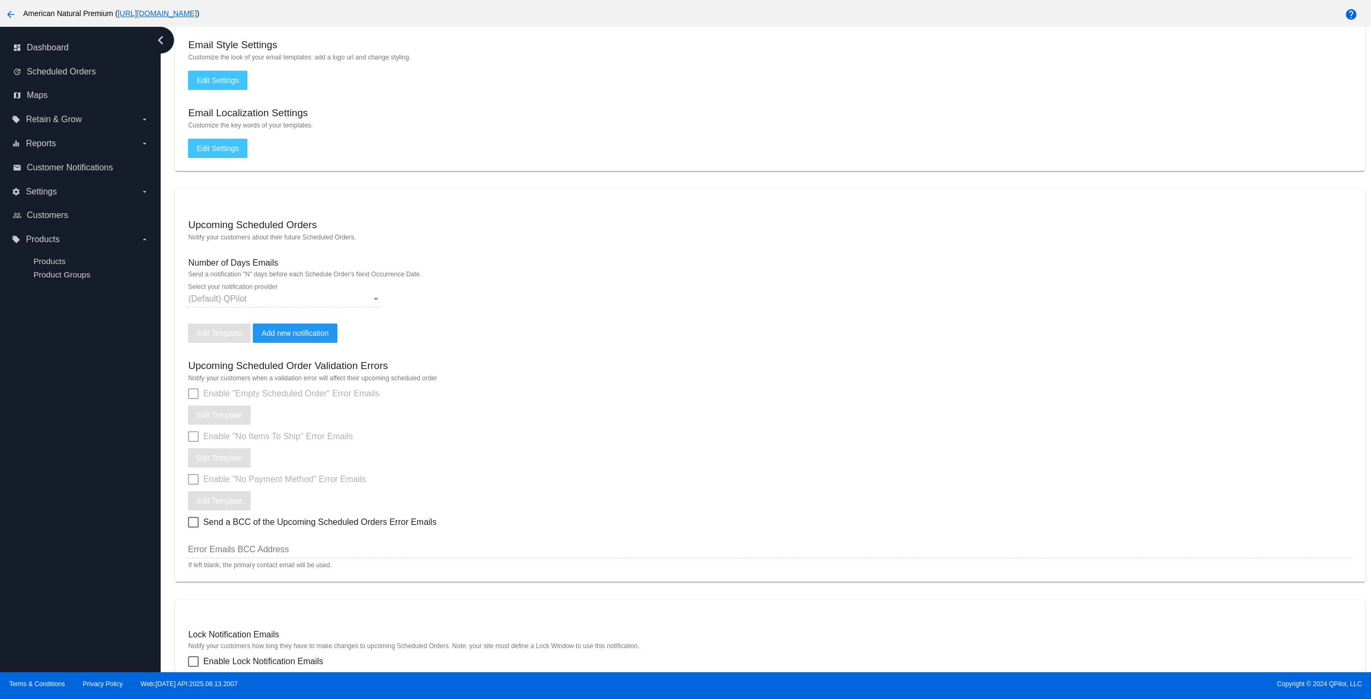
click at [373, 304] on div at bounding box center [376, 299] width 10 height 10
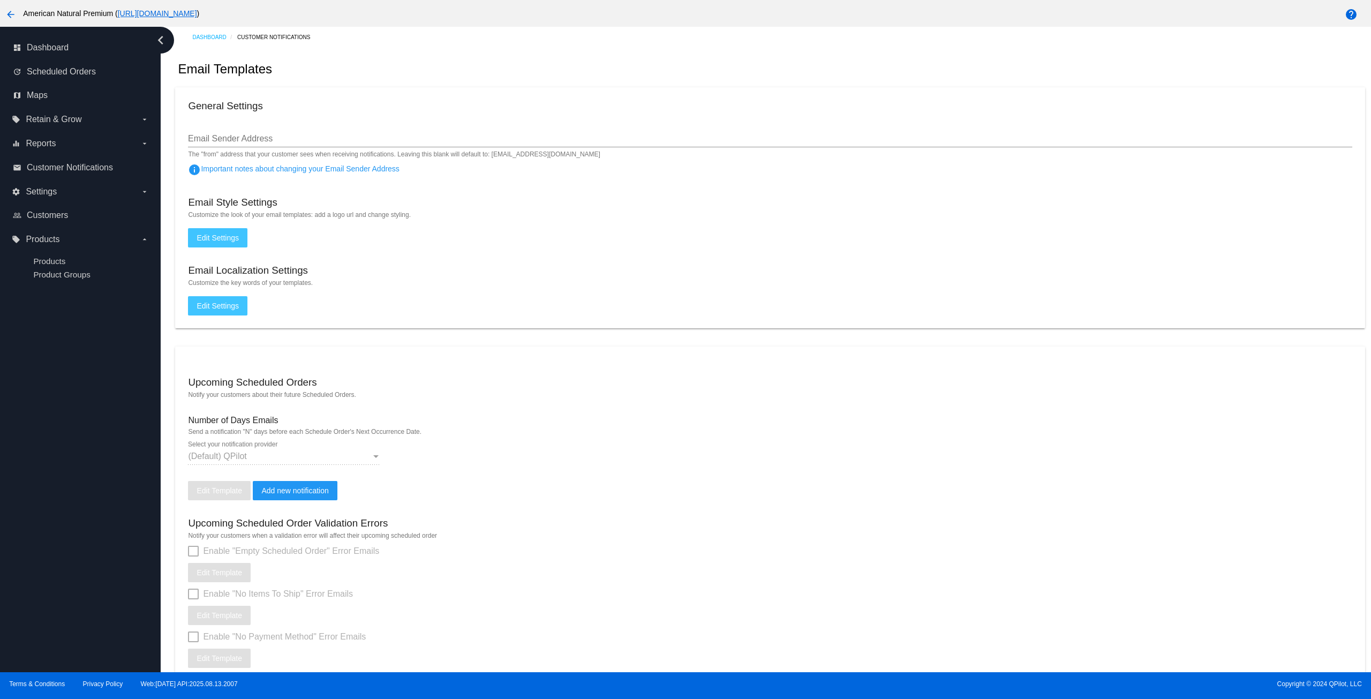
scroll to position [0, 0]
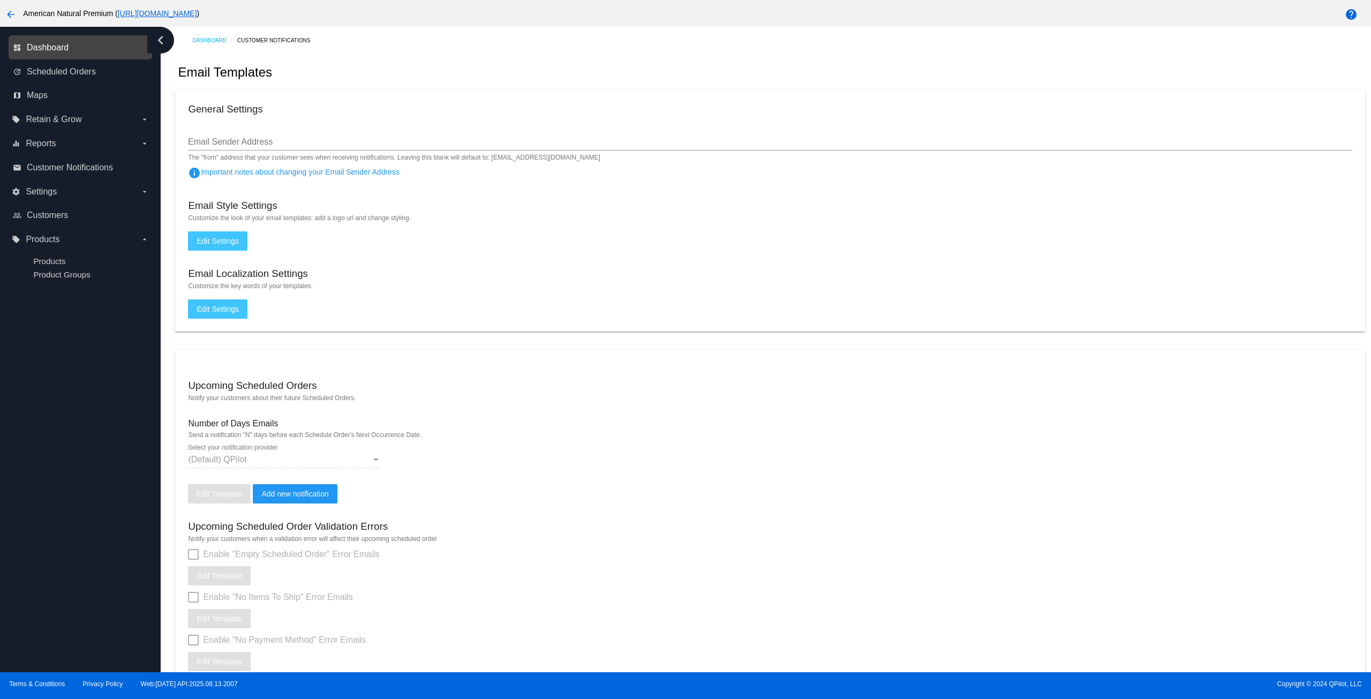
click at [54, 49] on span "Dashboard" at bounding box center [48, 48] width 42 height 10
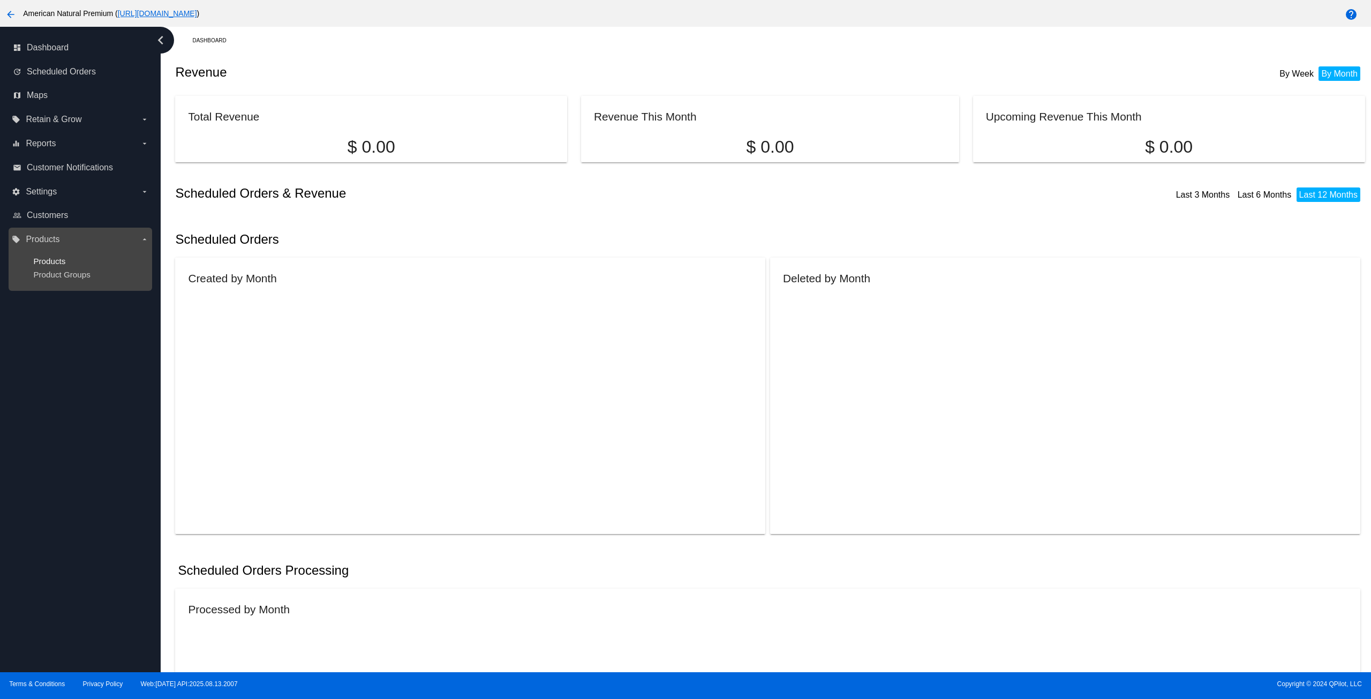
click at [50, 264] on span "Products" at bounding box center [49, 261] width 32 height 9
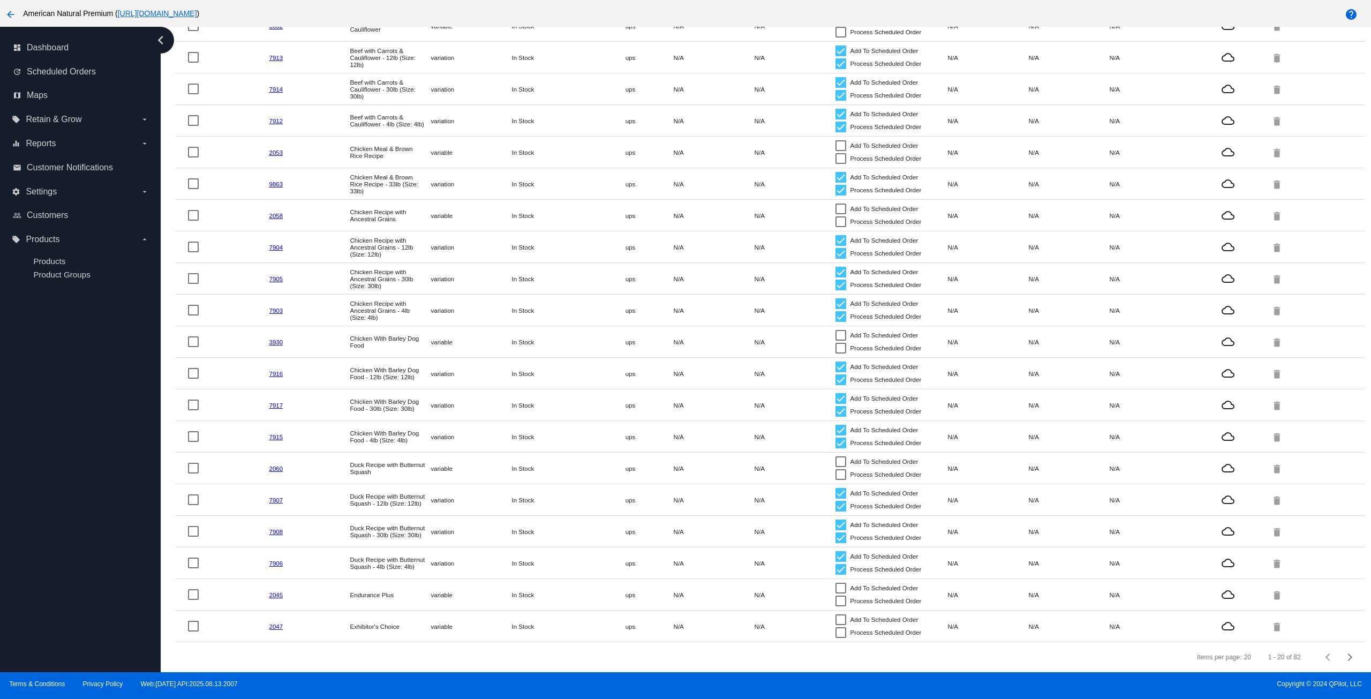
scroll to position [159, 0]
click at [1339, 660] on button "Next page" at bounding box center [1349, 656] width 21 height 21
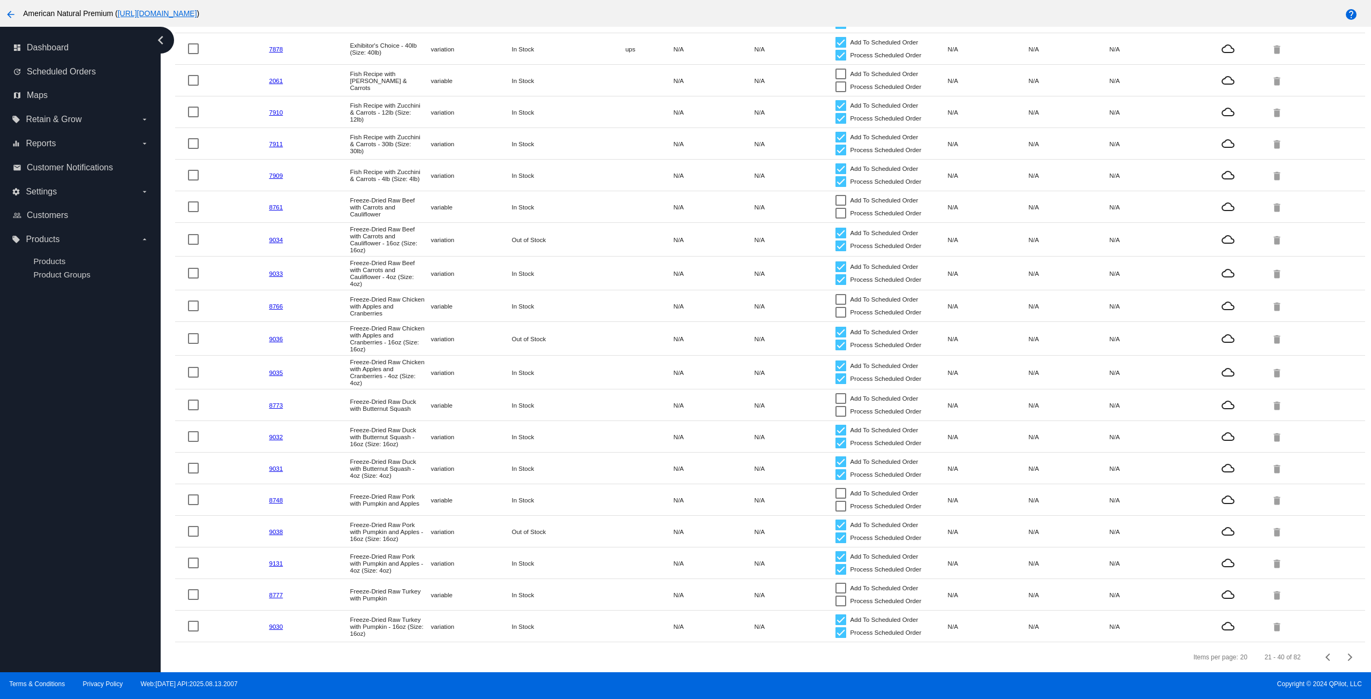
scroll to position [176, 0]
click at [1345, 657] on div "Next page" at bounding box center [1348, 656] width 7 height 7
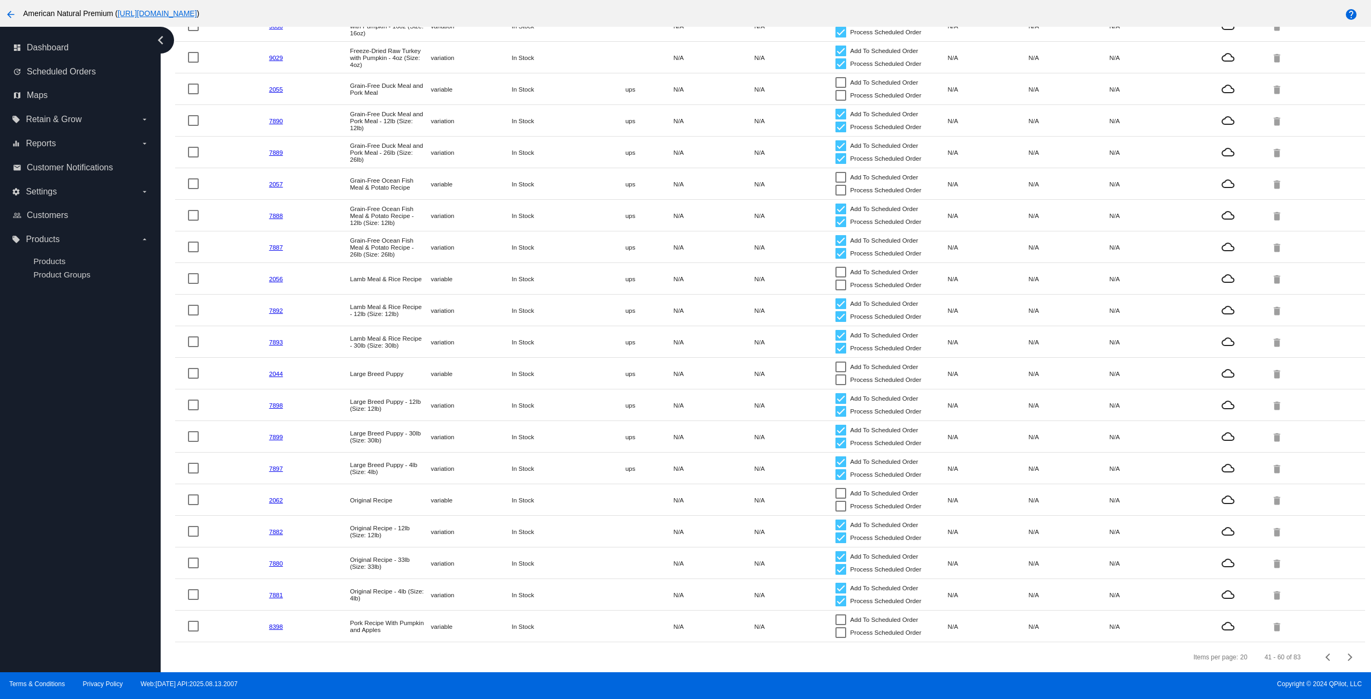
scroll to position [159, 0]
click at [108, 189] on label "settings Settings arrow_drop_down" at bounding box center [80, 191] width 137 height 17
click at [0, 0] on input "settings Settings arrow_drop_down" at bounding box center [0, 0] width 0 height 0
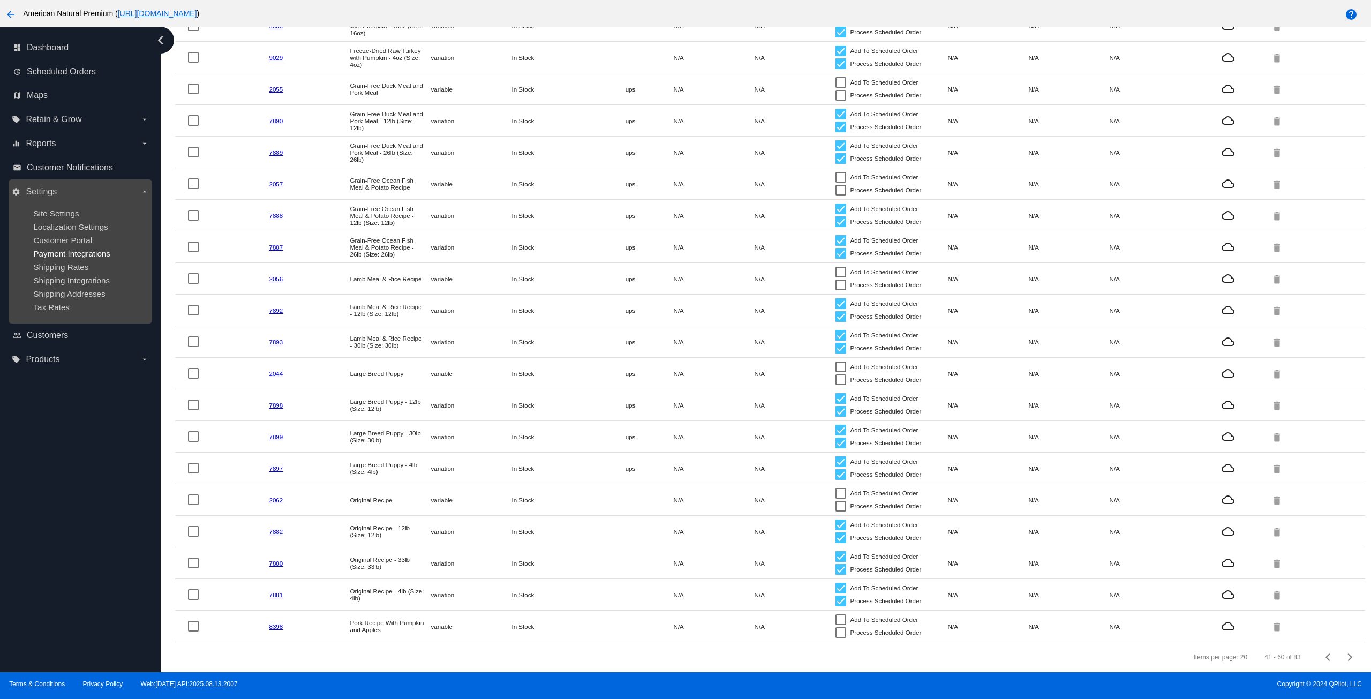
click at [86, 254] on span "Payment Integrations" at bounding box center [71, 253] width 77 height 9
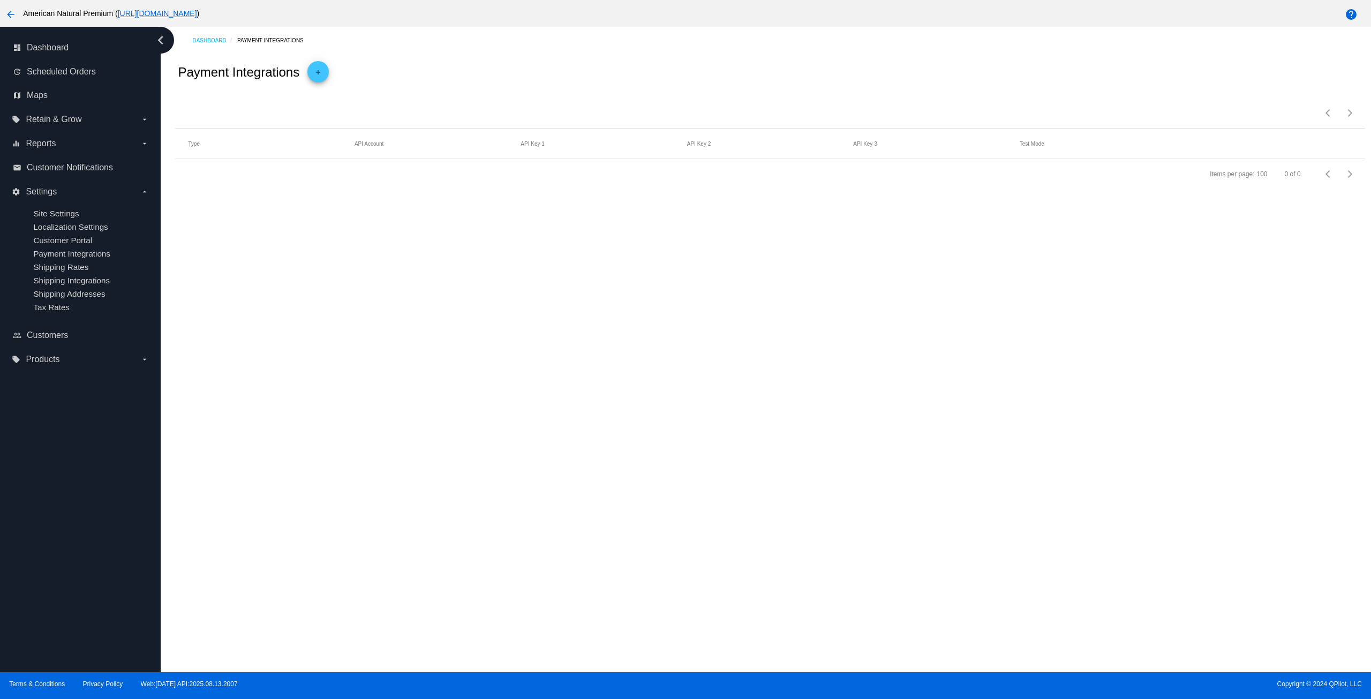
click at [320, 76] on mat-icon "add" at bounding box center [318, 75] width 13 height 13
click at [272, 117] on div "Payment Method Type" at bounding box center [231, 116] width 87 height 9
click at [374, 125] on div at bounding box center [685, 349] width 1371 height 699
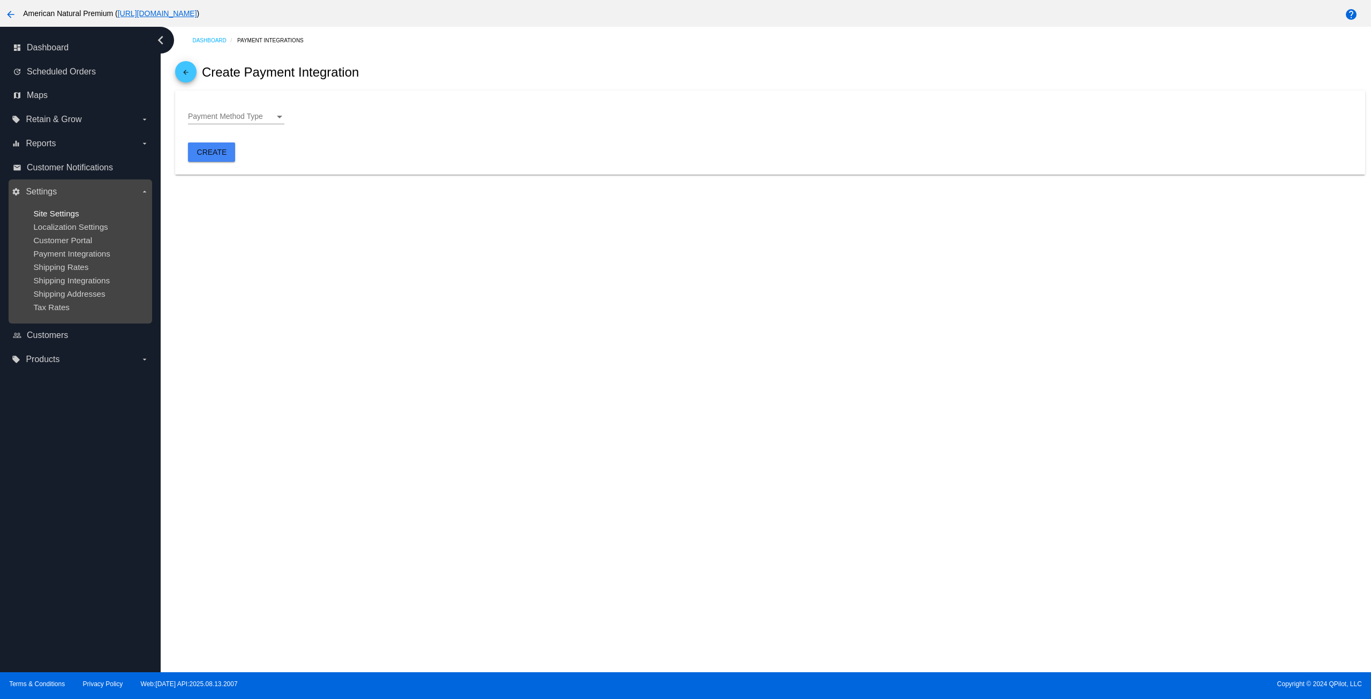
click at [69, 215] on span "Site Settings" at bounding box center [56, 213] width 46 height 9
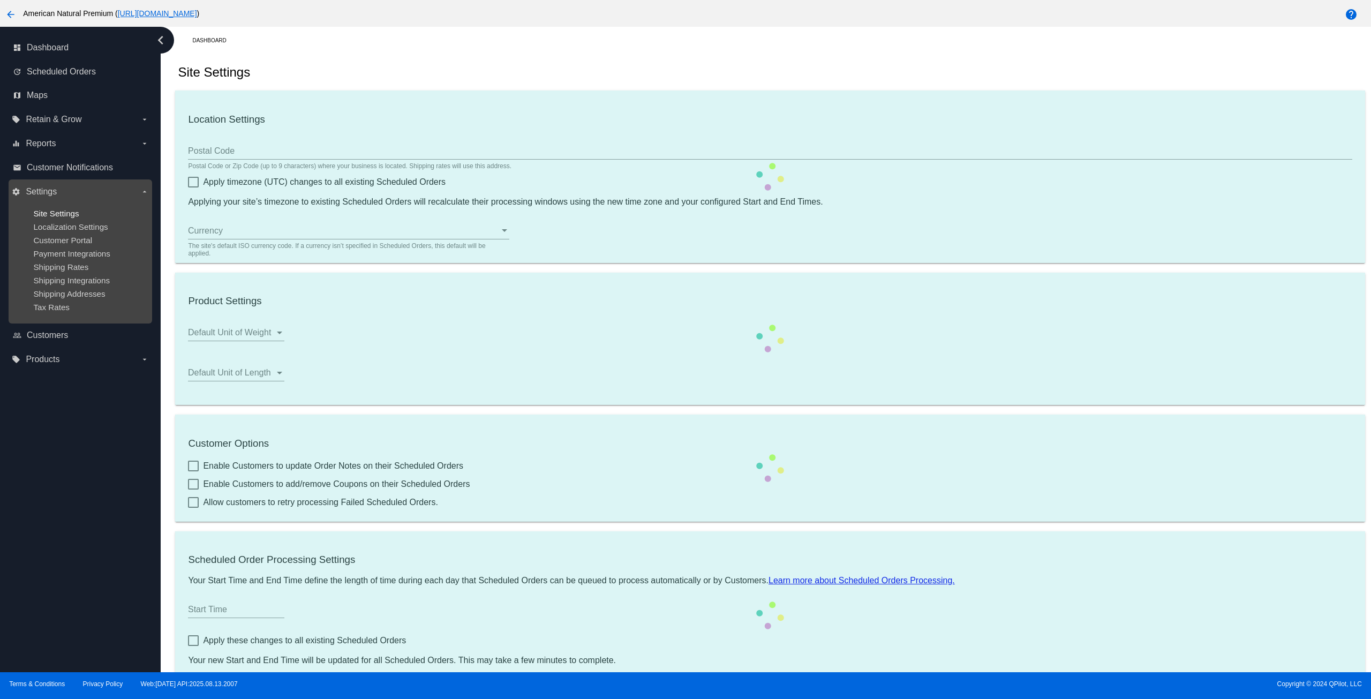
type input "00:00"
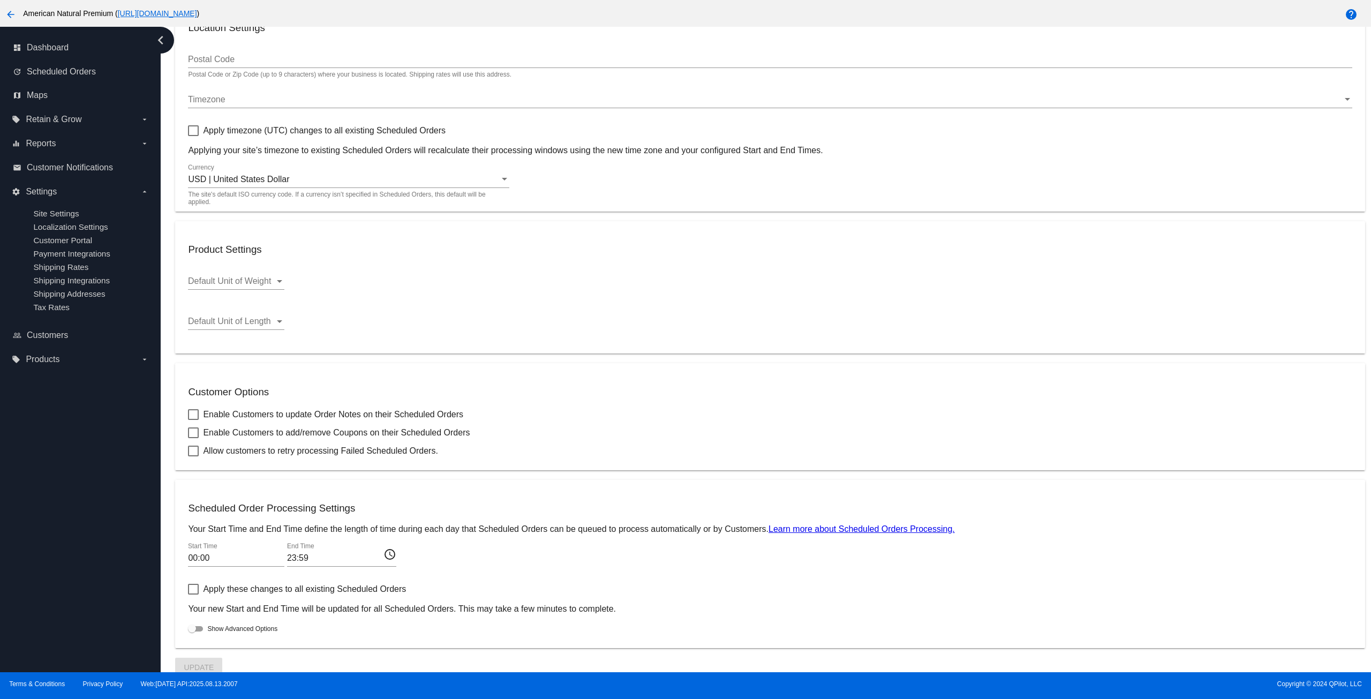
scroll to position [104, 0]
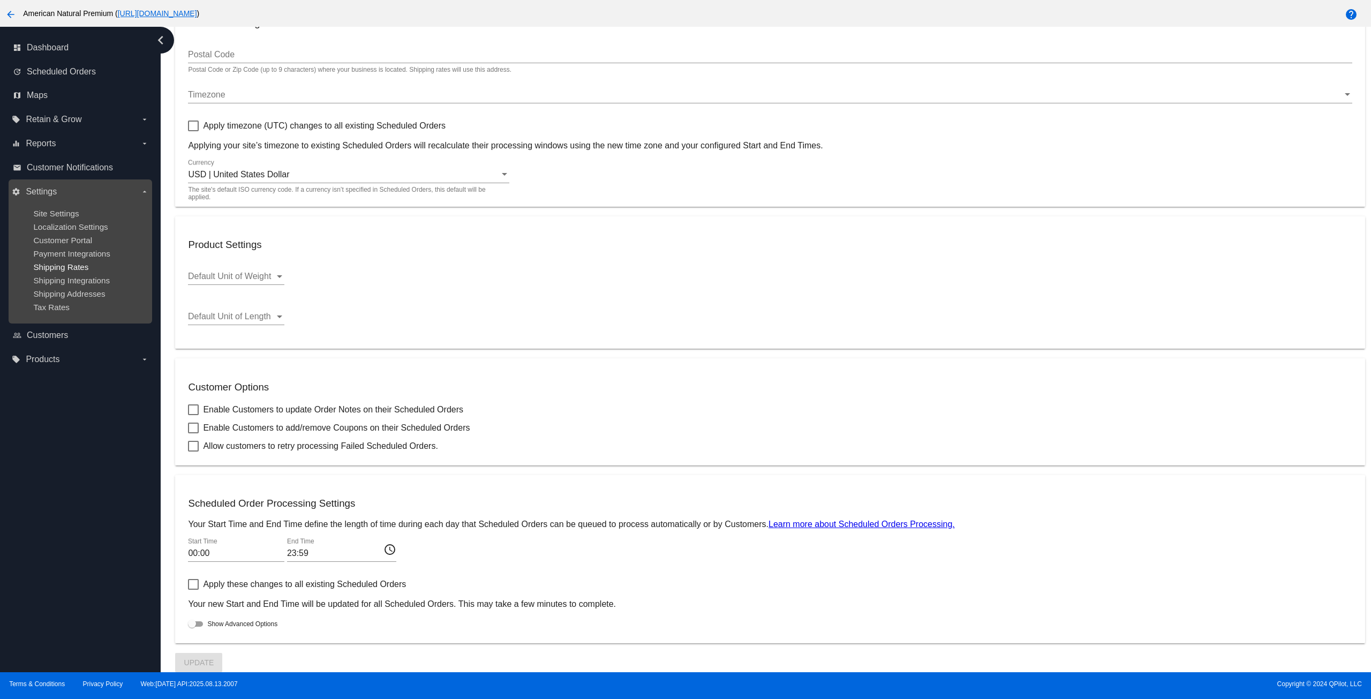
click at [77, 272] on span "Shipping Rates" at bounding box center [60, 266] width 55 height 9
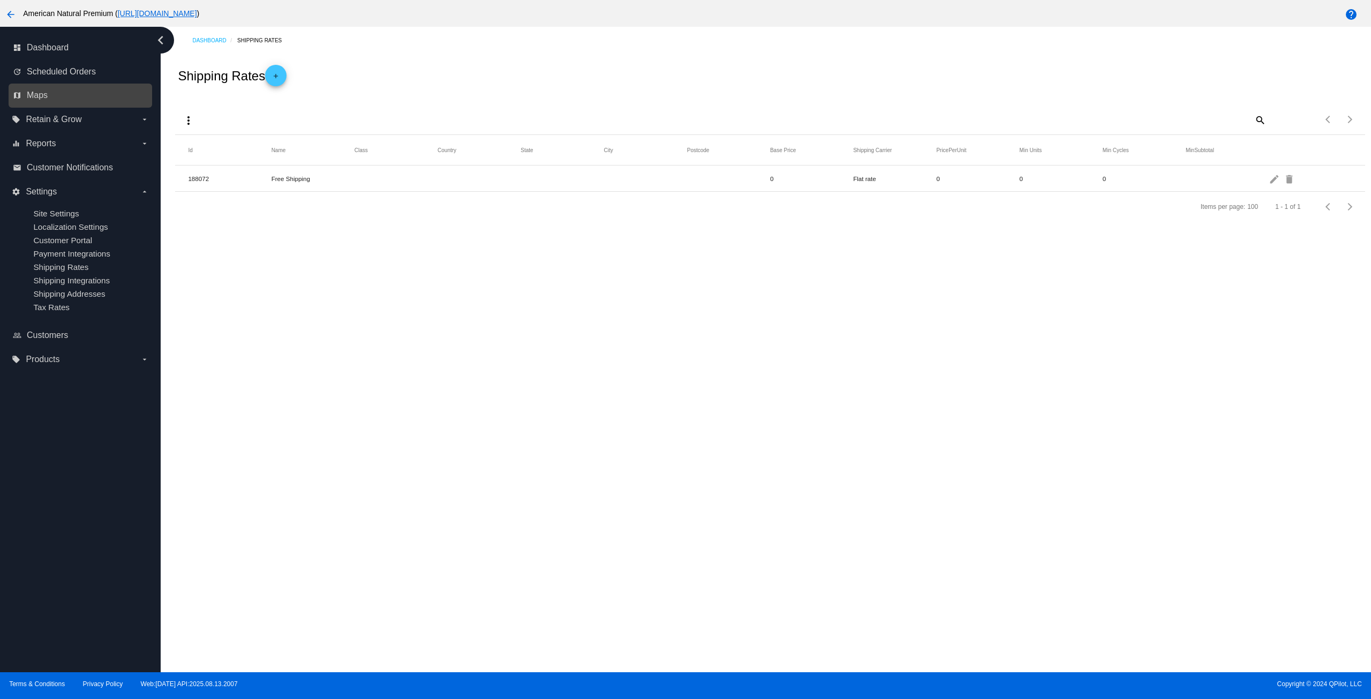
click at [69, 95] on link "map Maps" at bounding box center [81, 95] width 136 height 17
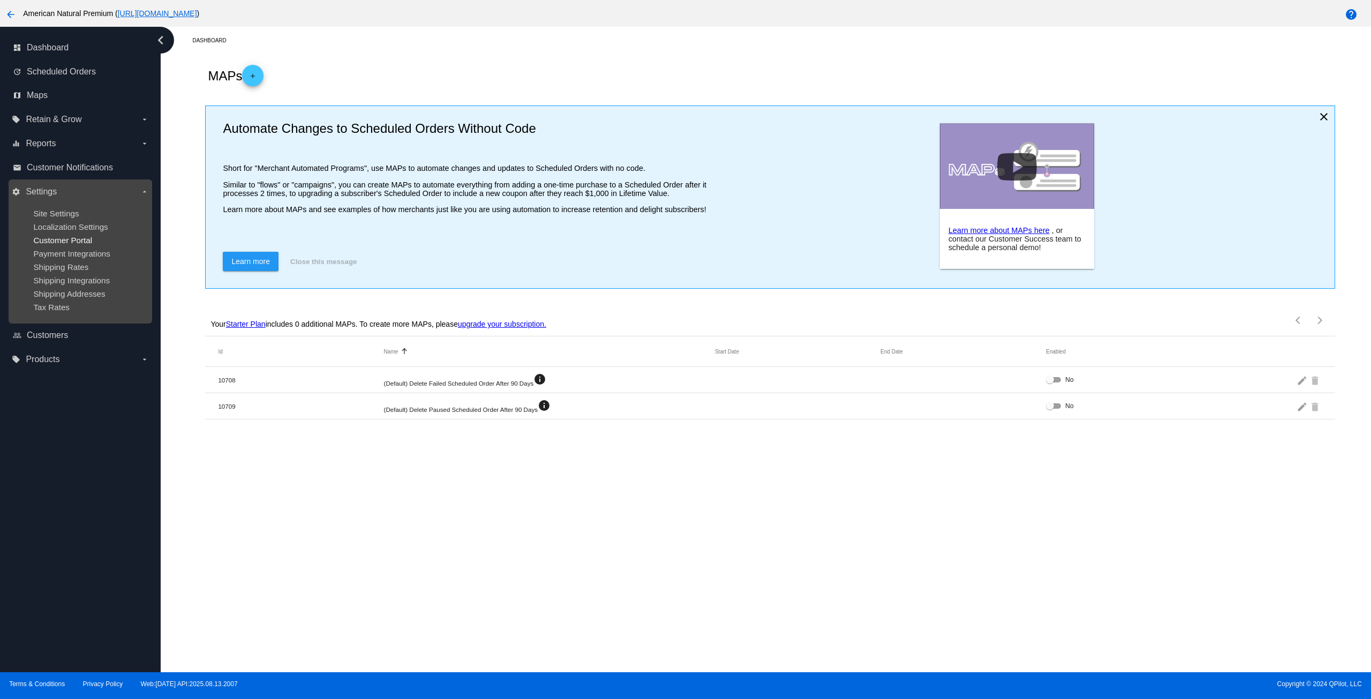
click at [79, 245] on span "Customer Portal" at bounding box center [62, 240] width 59 height 9
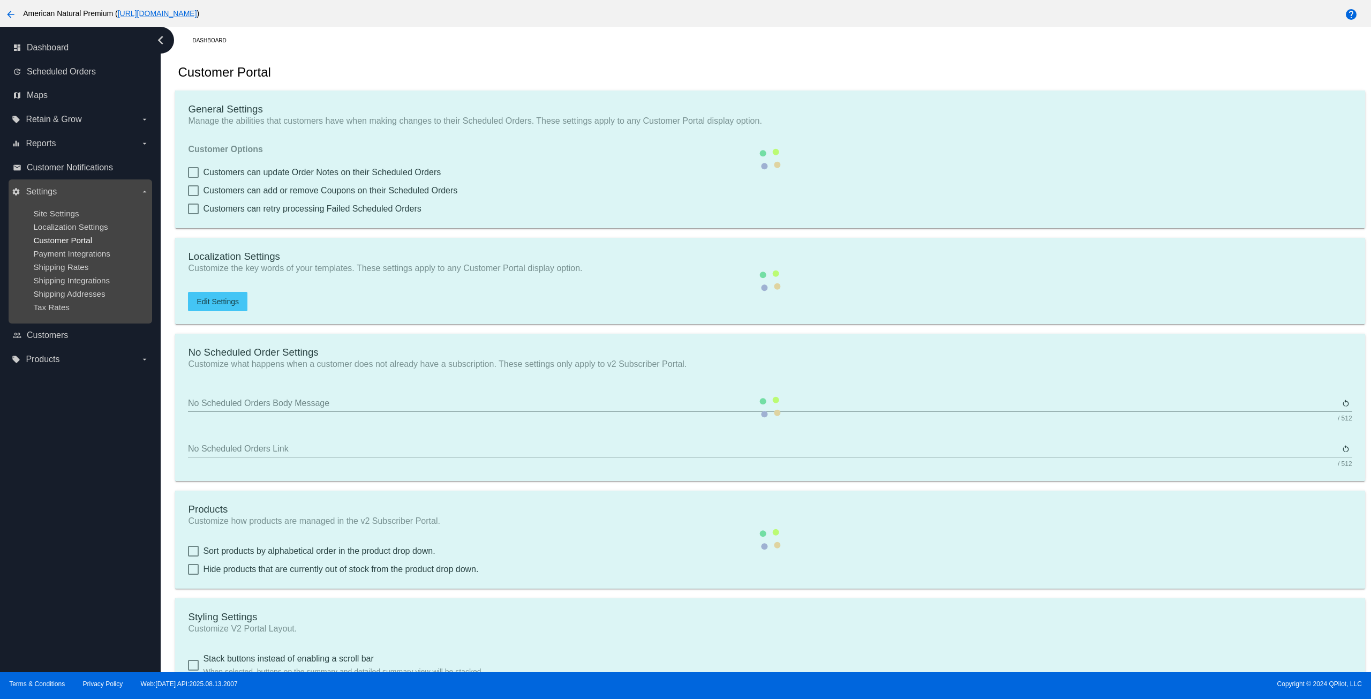
type input "Create a Subscription"
type input "https://americannaturalpremium.com//my-account/scheduled-orders//?action=create…"
type input "1"
type input "20"
type input "500"
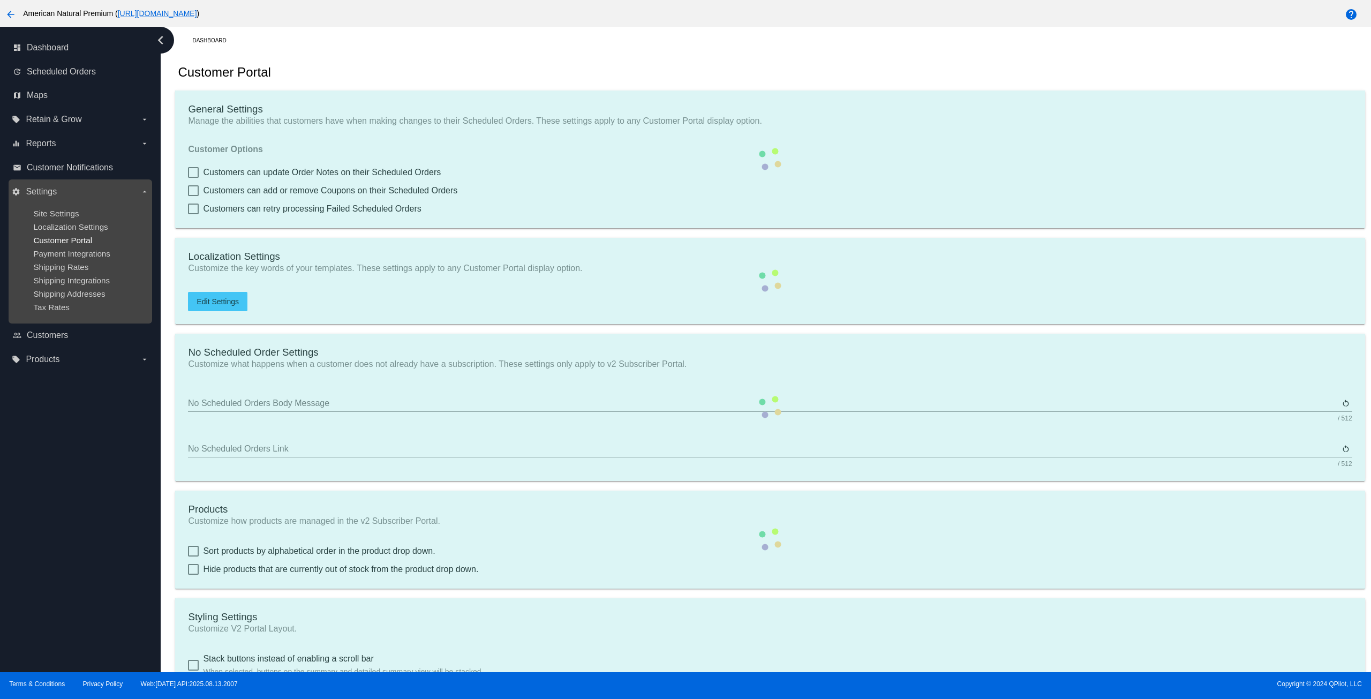
type input "500"
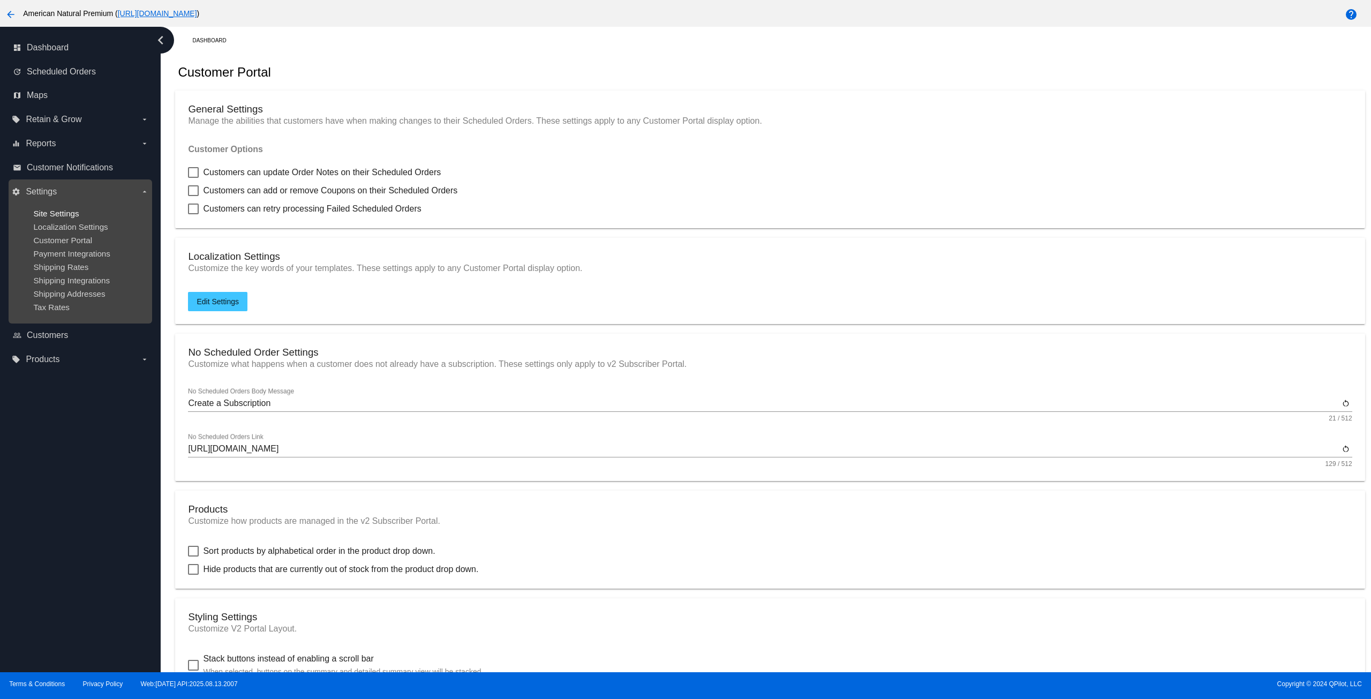
click at [68, 213] on span "Site Settings" at bounding box center [56, 213] width 46 height 9
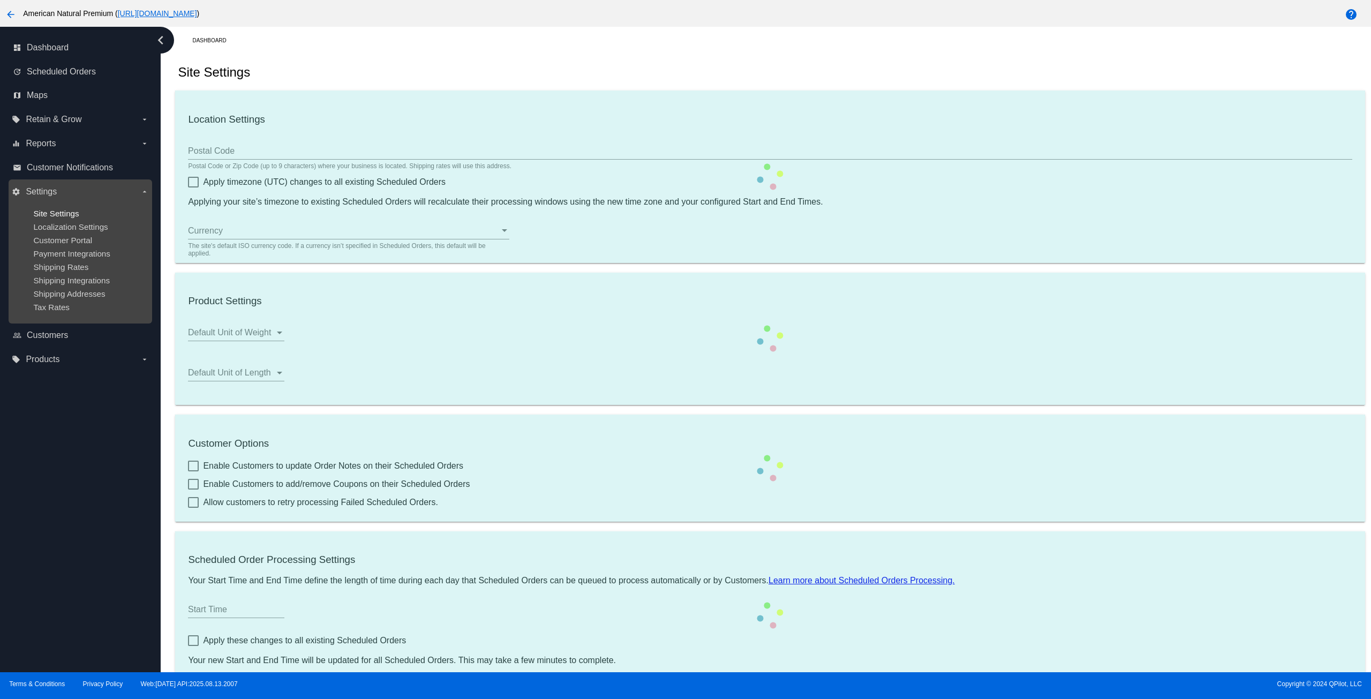
type input "00:00"
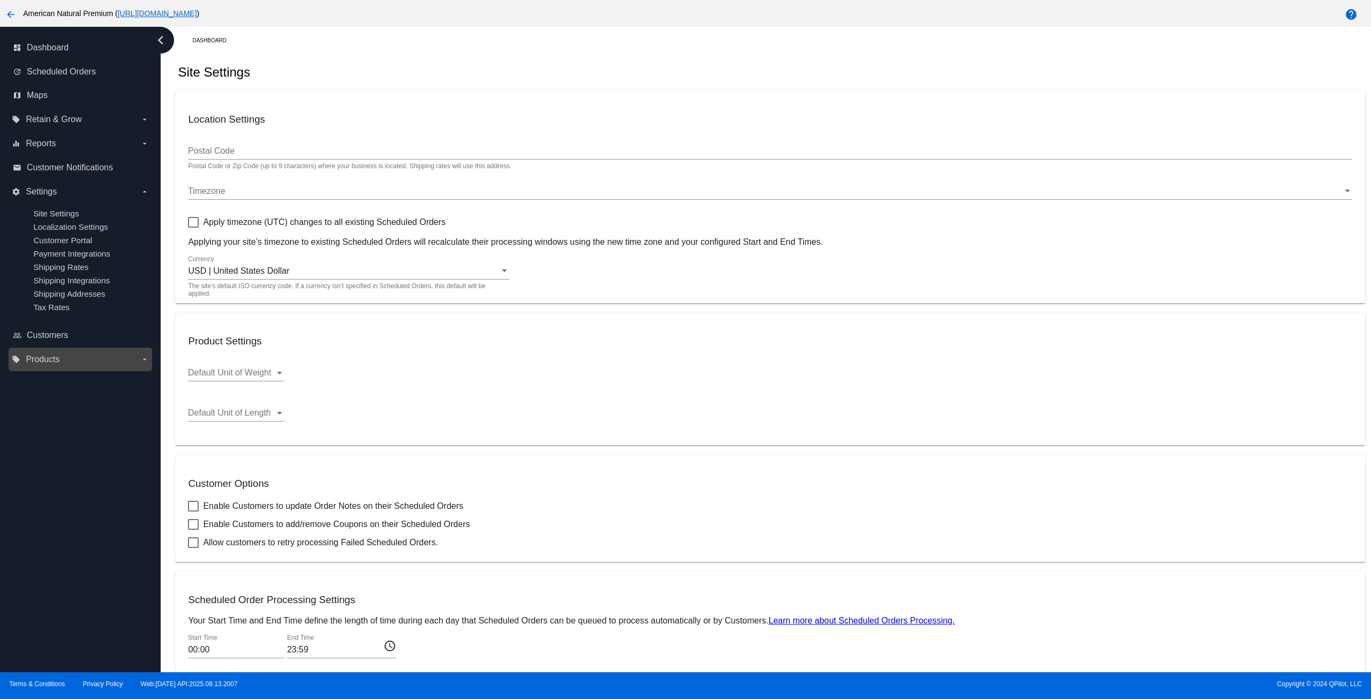
click at [67, 368] on label "local_offer Products arrow_drop_down" at bounding box center [80, 359] width 137 height 17
click at [0, 0] on input "local_offer Products arrow_drop_down" at bounding box center [0, 0] width 0 height 0
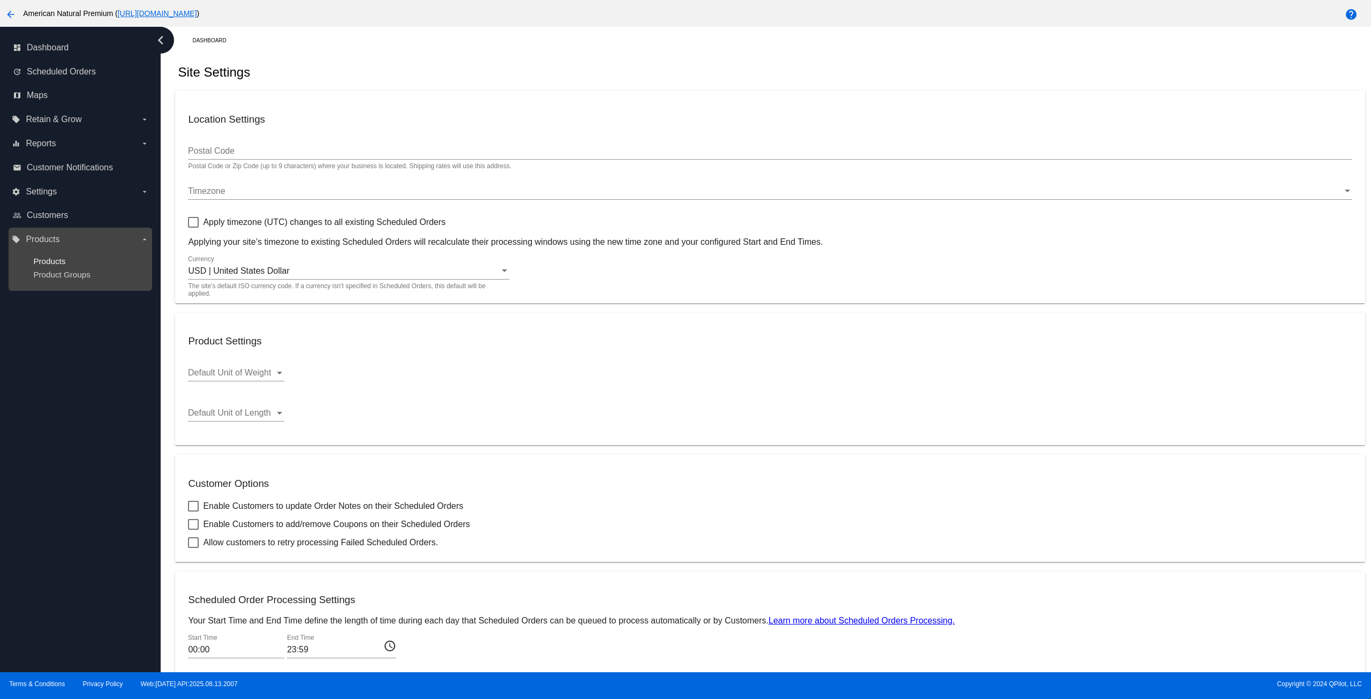
click at [57, 262] on span "Products" at bounding box center [49, 261] width 32 height 9
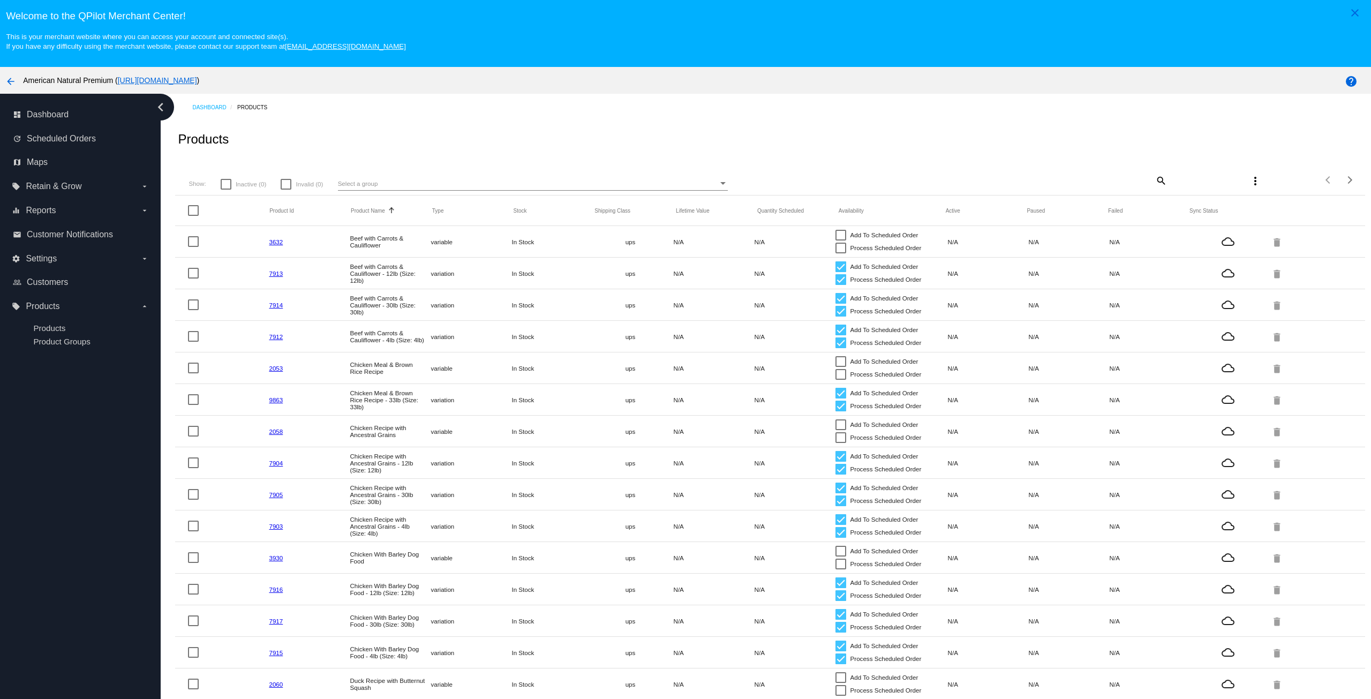
click at [280, 277] on link "7913" at bounding box center [276, 273] width 14 height 7
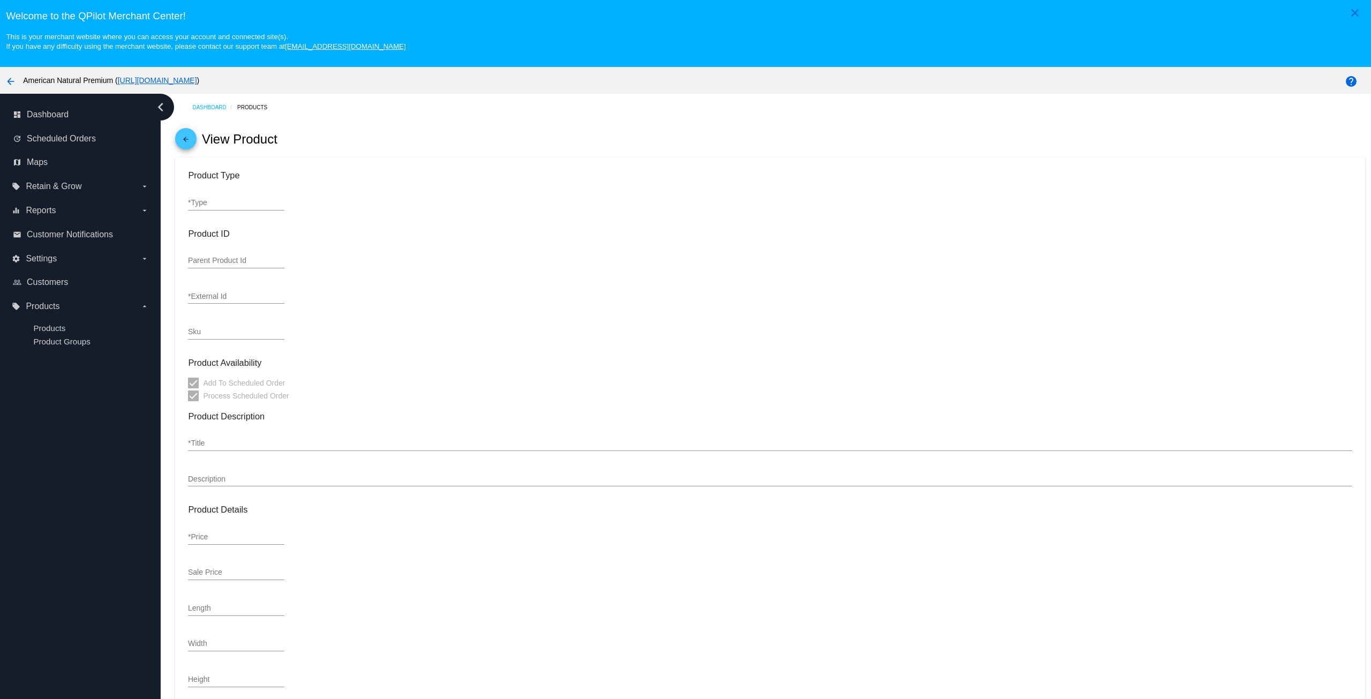
type input "variation"
type input "539005"
type input "7913"
type input "ANP 23068"
type input "Beef with Carrots & Cauliflower - 12lb (Size: 12lb)"
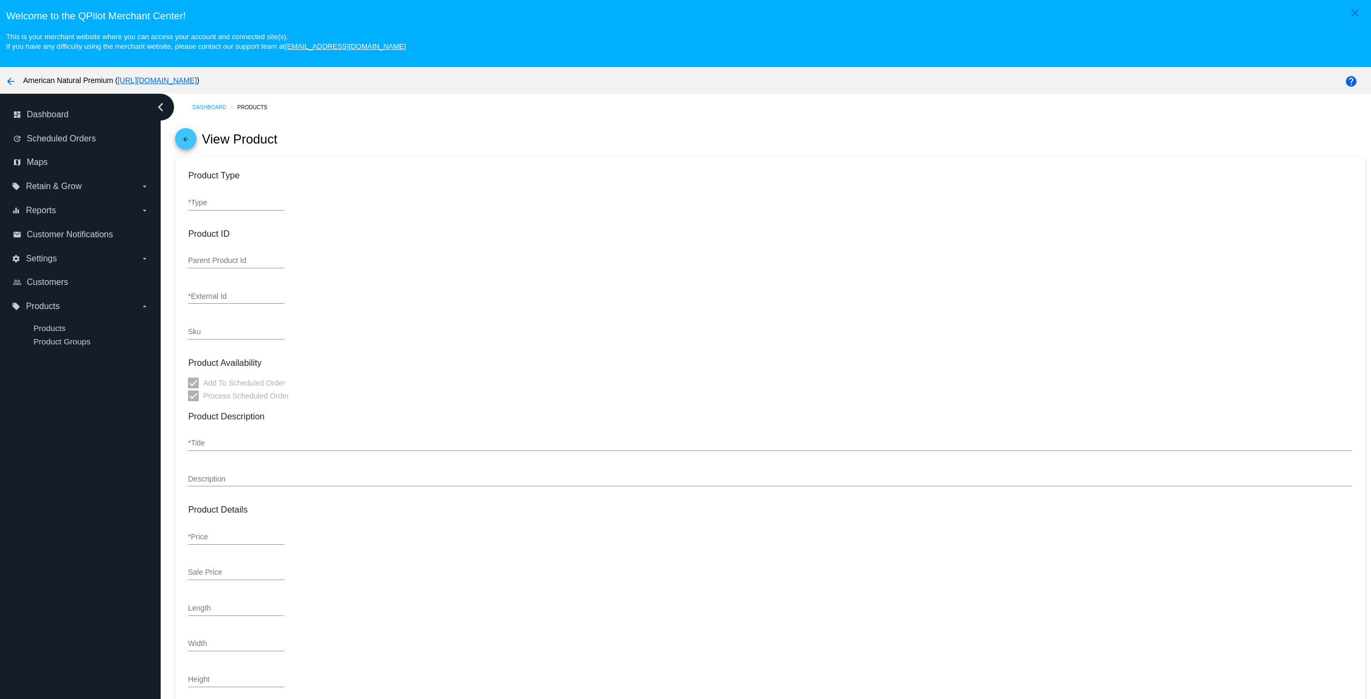
type input "44.36"
type input "18"
type input "14"
type input "5"
type input "13"
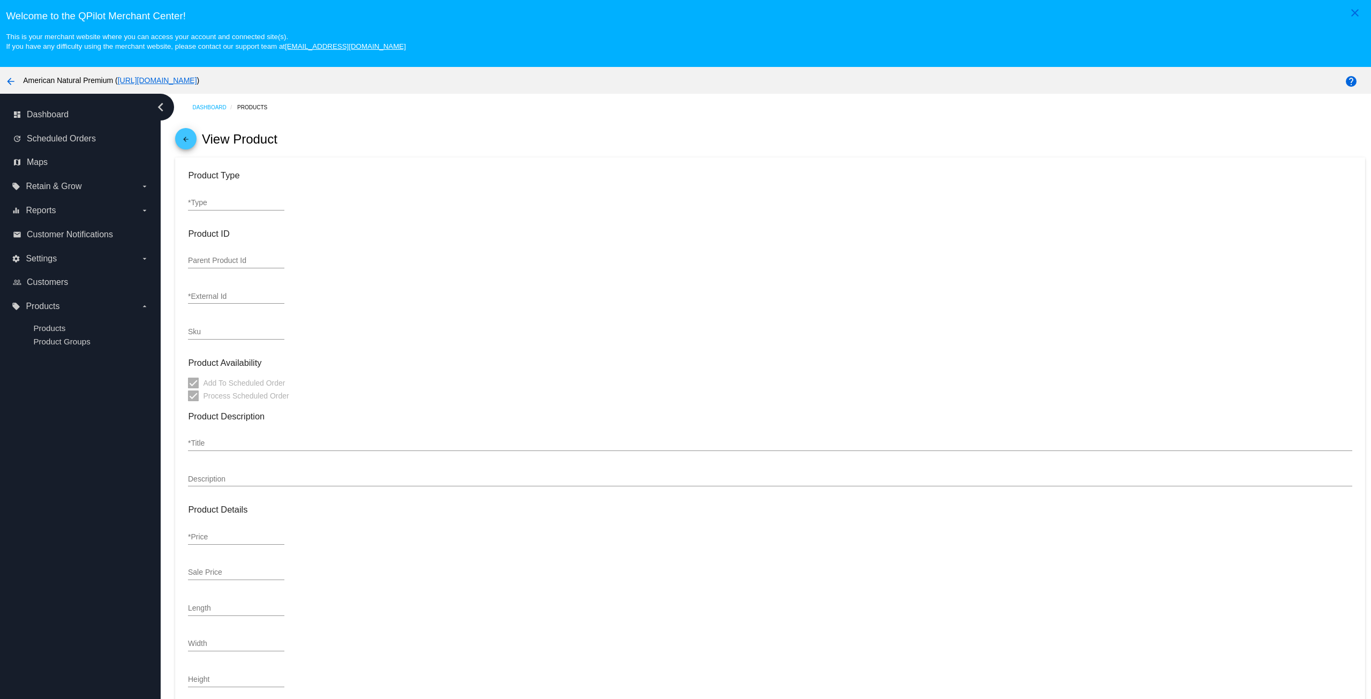
type input "ups"
type input "In Stock"
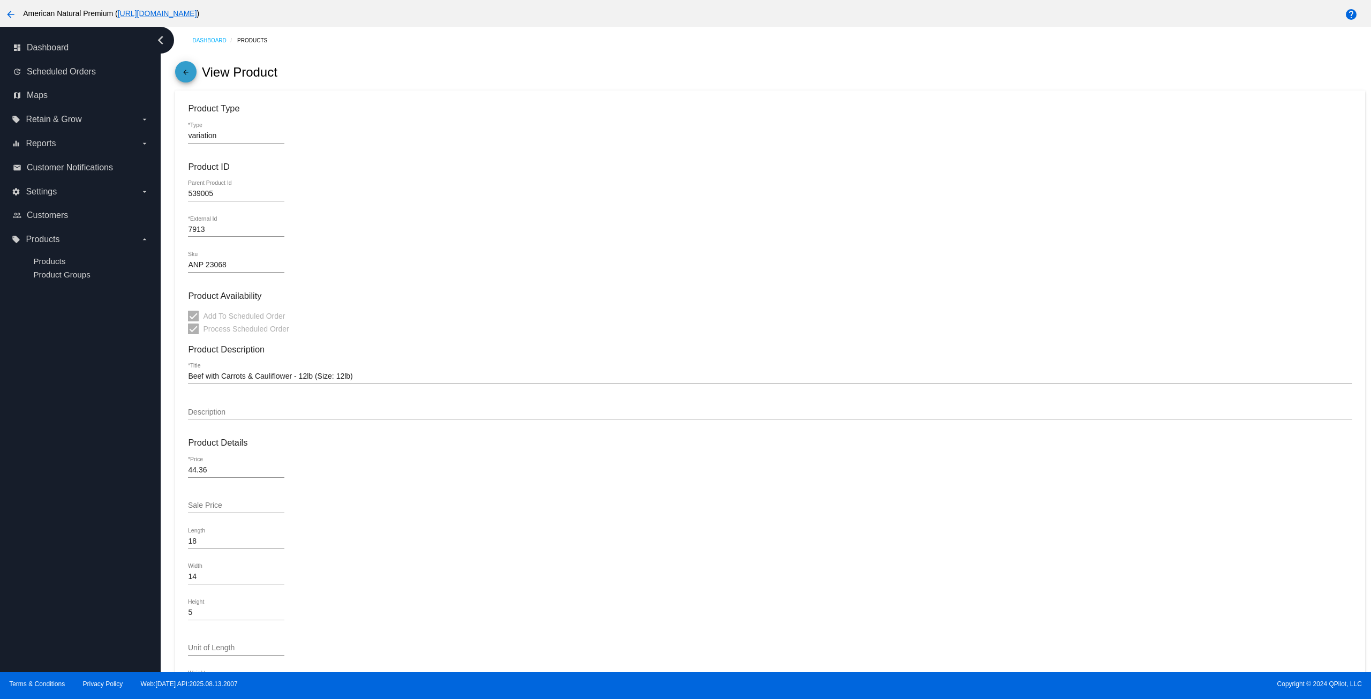
click at [180, 67] on span "arrow_back" at bounding box center [185, 74] width 13 height 26
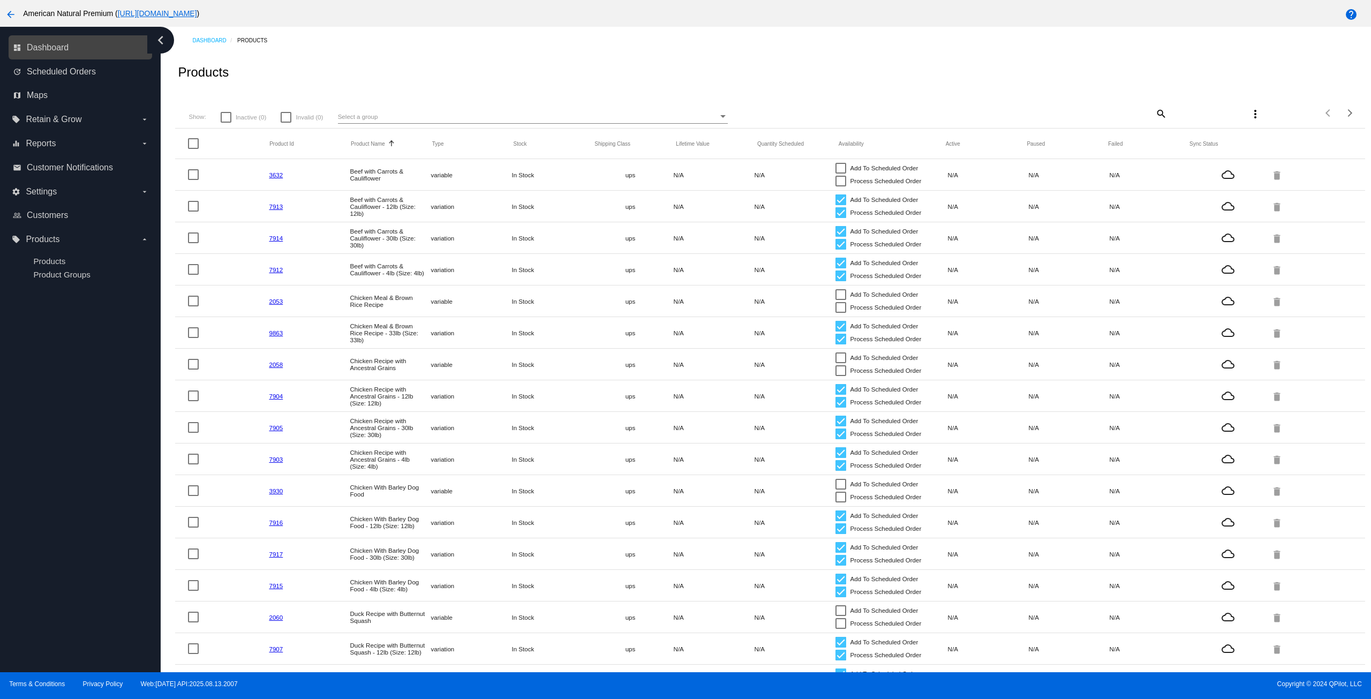
click at [75, 48] on link "dashboard Dashboard" at bounding box center [81, 47] width 136 height 17
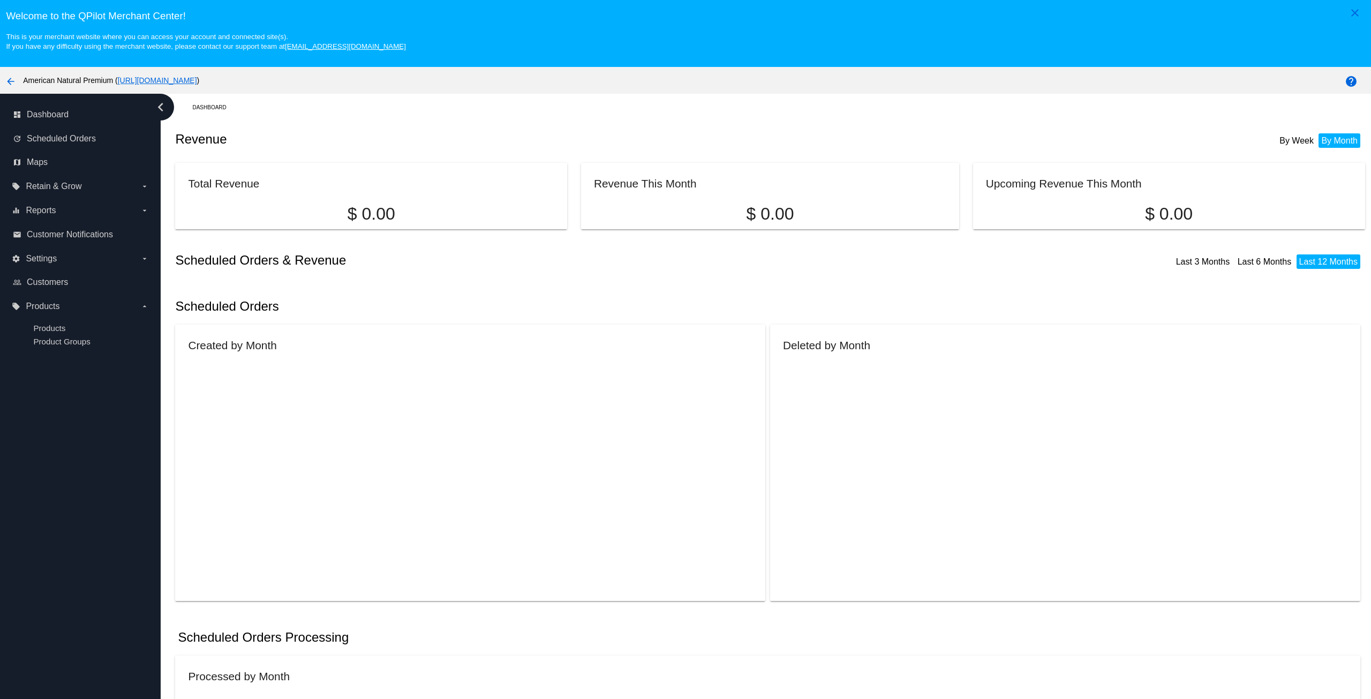
click at [11, 84] on mat-icon "arrow_back" at bounding box center [10, 81] width 13 height 13
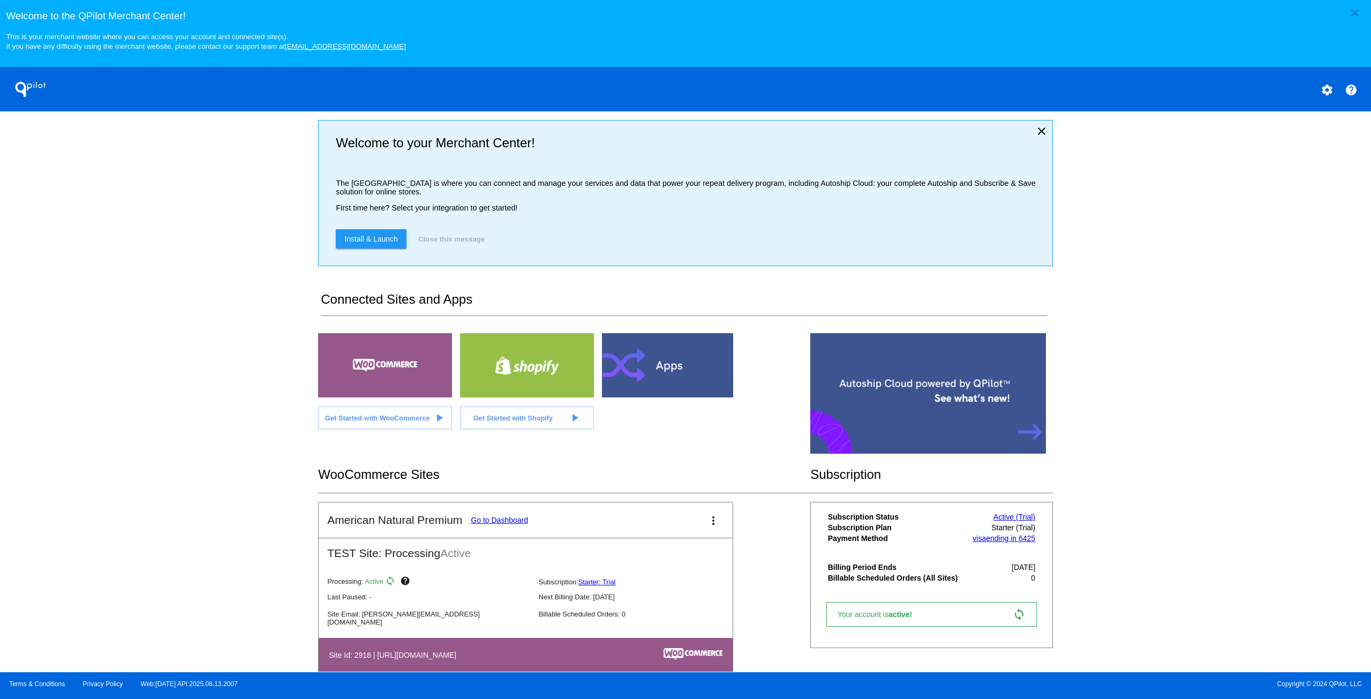
click at [372, 242] on span "Install & Launch" at bounding box center [371, 239] width 54 height 9
